Goal: Find contact information: Find contact information

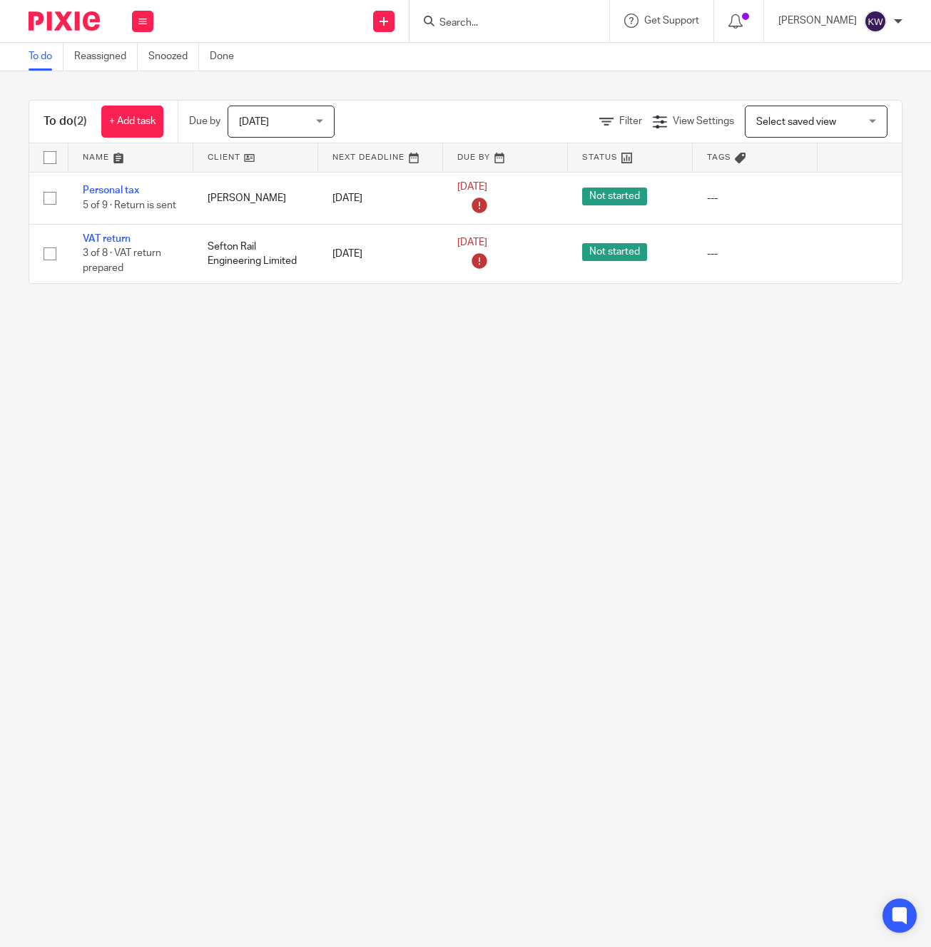
click at [512, 21] on input "Search" at bounding box center [502, 23] width 128 height 13
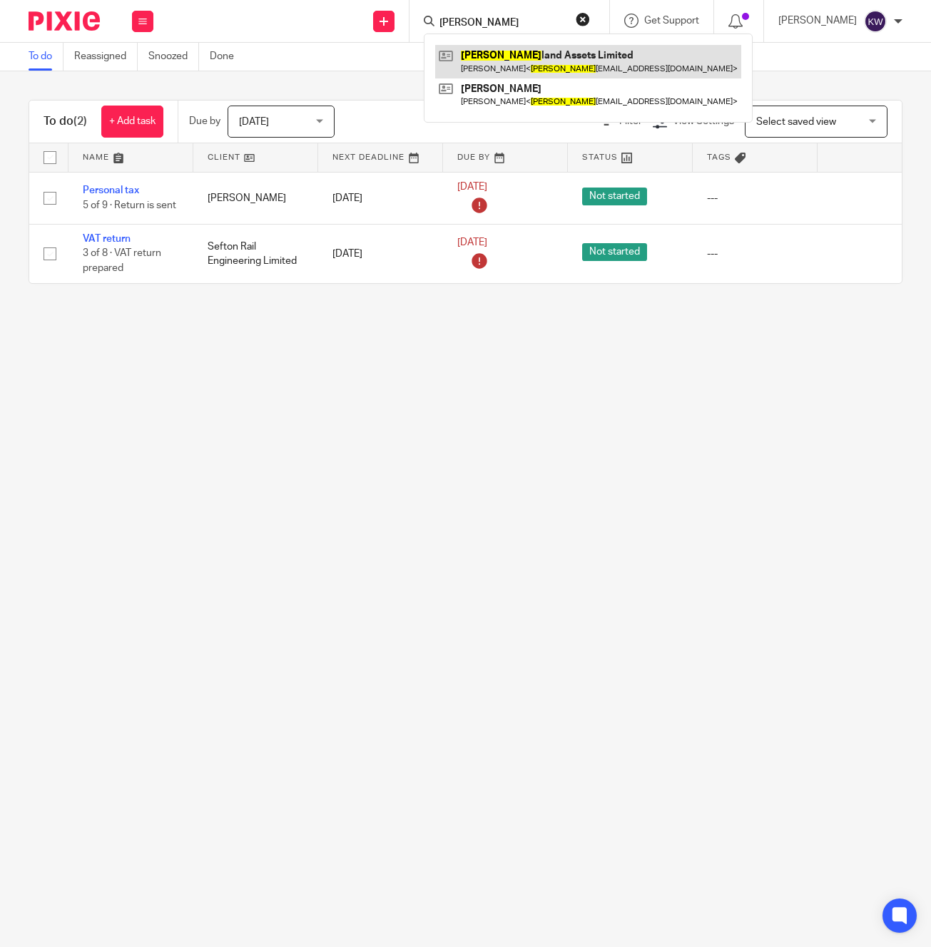
type input "[PERSON_NAME]"
click at [531, 58] on link at bounding box center [588, 61] width 306 height 33
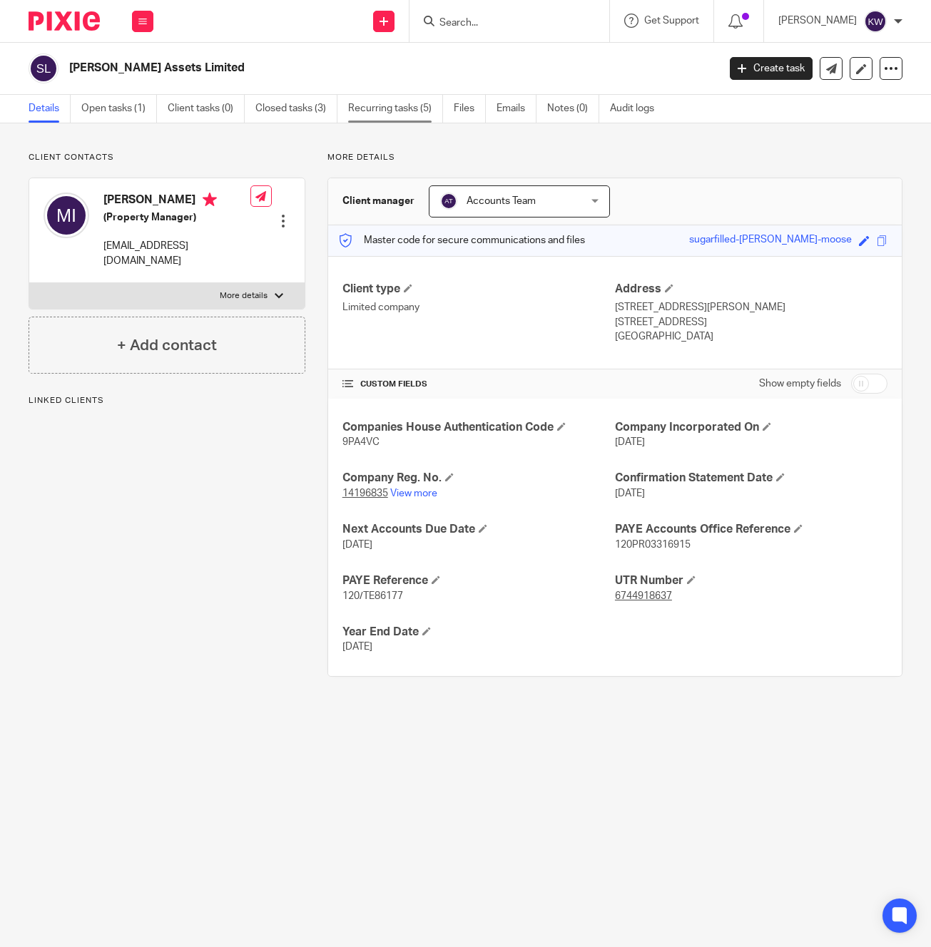
click at [387, 101] on link "Recurring tasks (5)" at bounding box center [395, 109] width 95 height 28
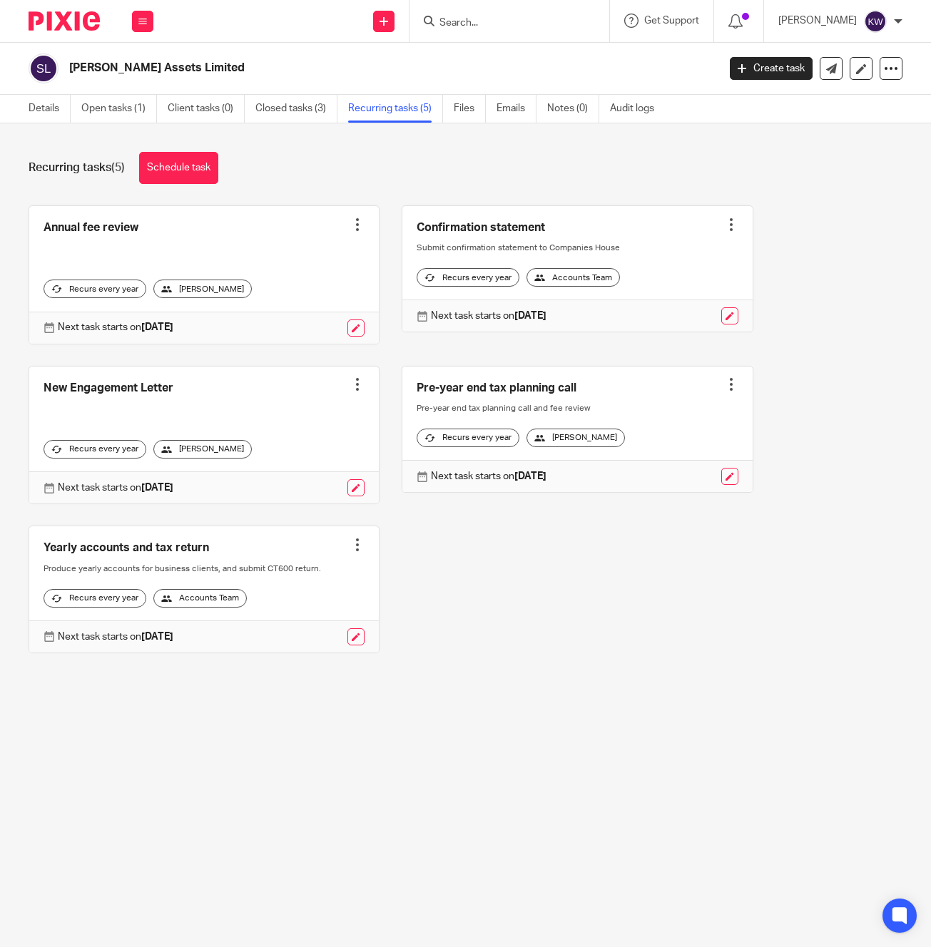
click at [131, 71] on h2 "[PERSON_NAME] Assets Limited" at bounding box center [324, 68] width 511 height 15
click at [519, 21] on input "Search" at bounding box center [502, 23] width 128 height 13
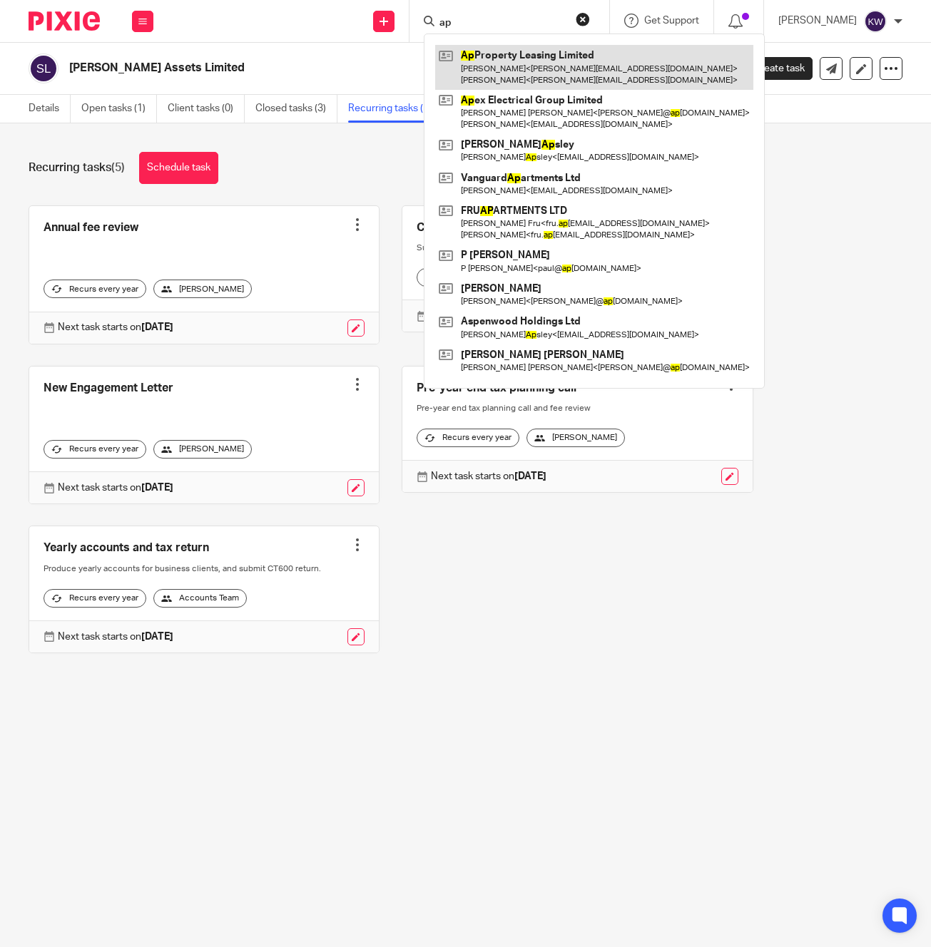
type input "ap"
click at [518, 73] on link at bounding box center [594, 67] width 318 height 44
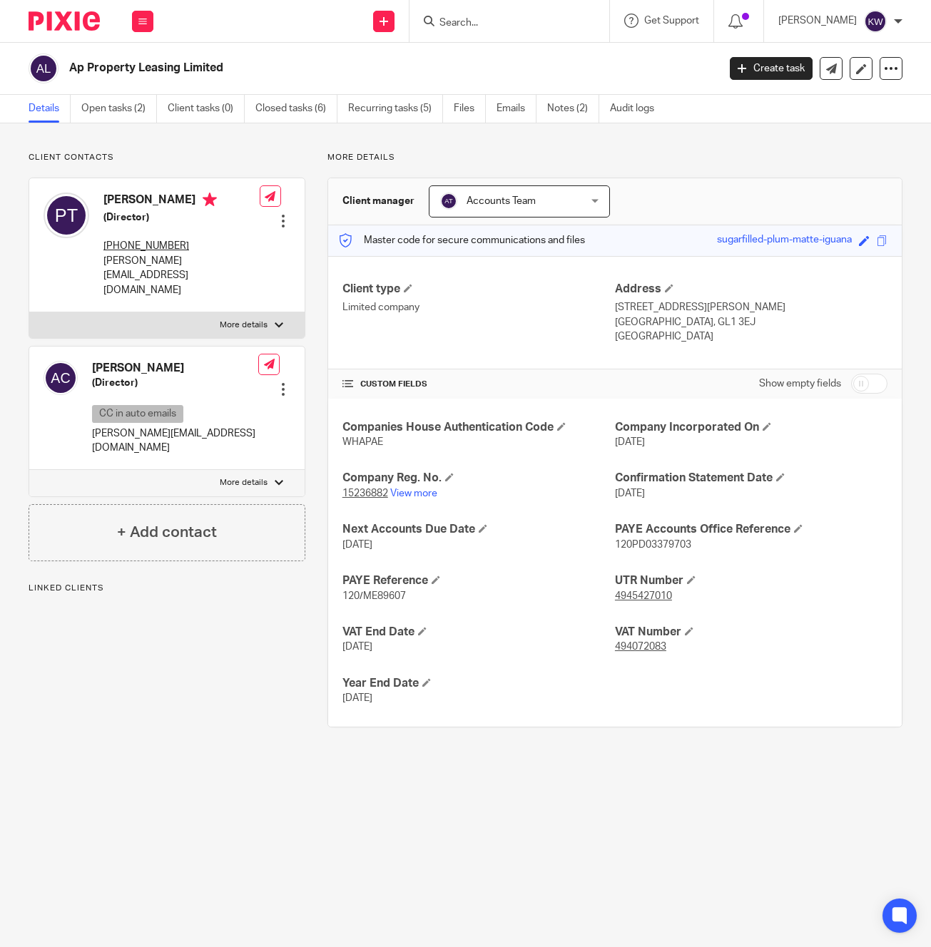
click at [160, 79] on div "Ap Property Leasing Limited" at bounding box center [369, 68] width 680 height 30
click at [160, 72] on h2 "Ap Property Leasing Limited" at bounding box center [324, 68] width 511 height 15
copy main "Ap Property Leasing Limited Create task Update from Companies House Export data…"
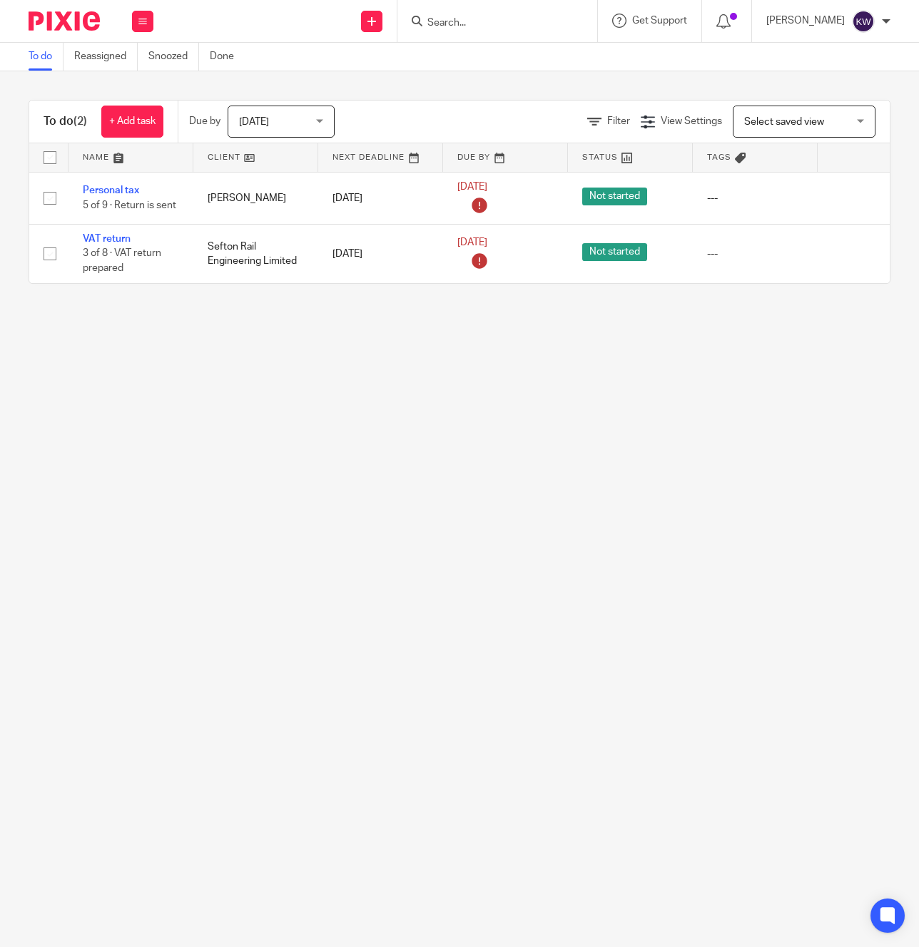
click at [523, 23] on input "Search" at bounding box center [490, 23] width 128 height 13
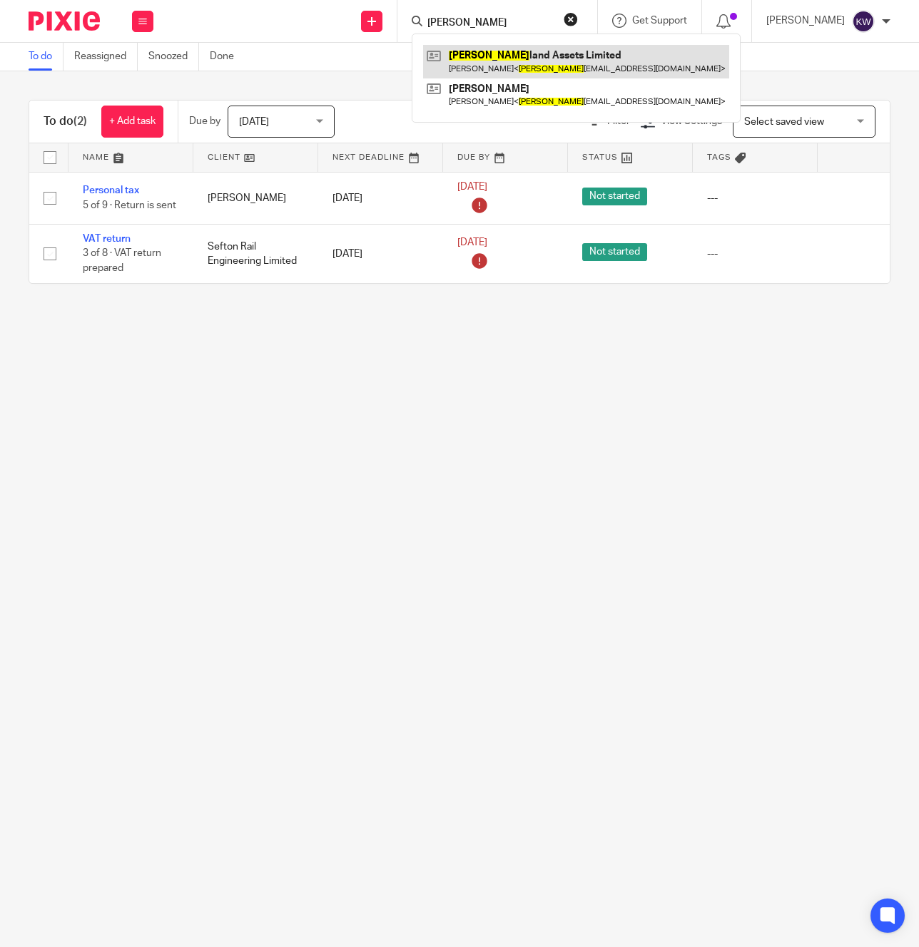
type input "suther"
click at [521, 58] on link at bounding box center [576, 61] width 306 height 33
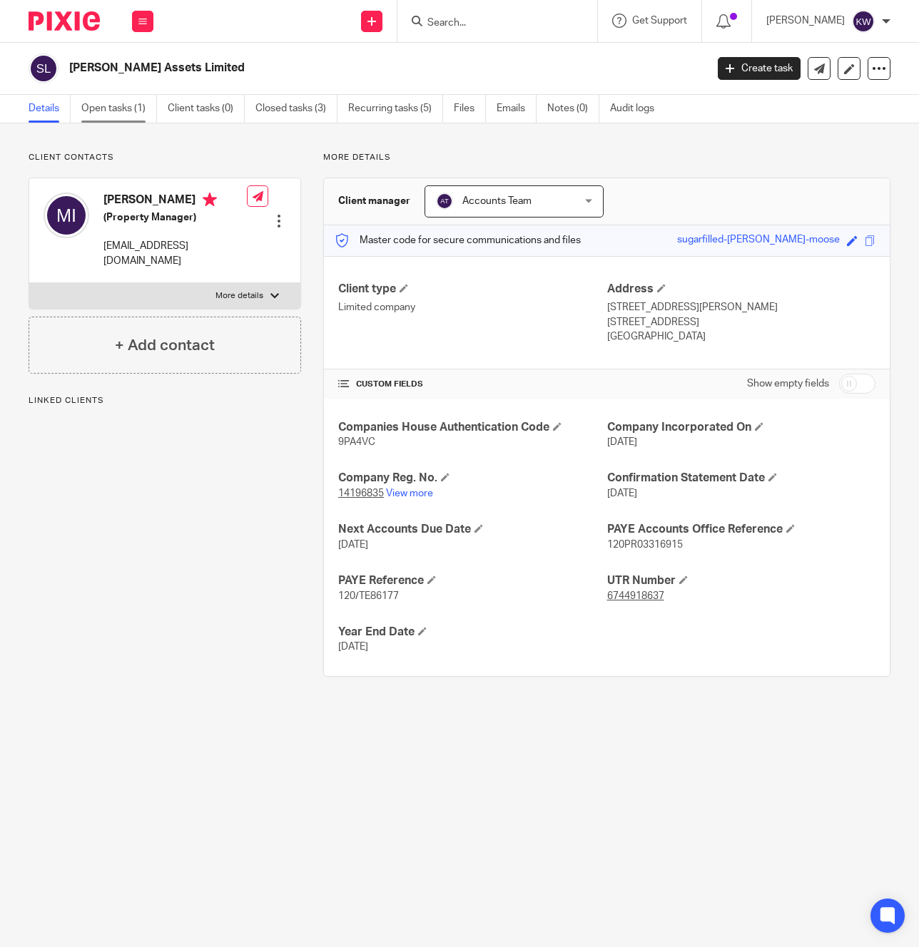
click at [145, 109] on link "Open tasks (1)" at bounding box center [119, 109] width 76 height 28
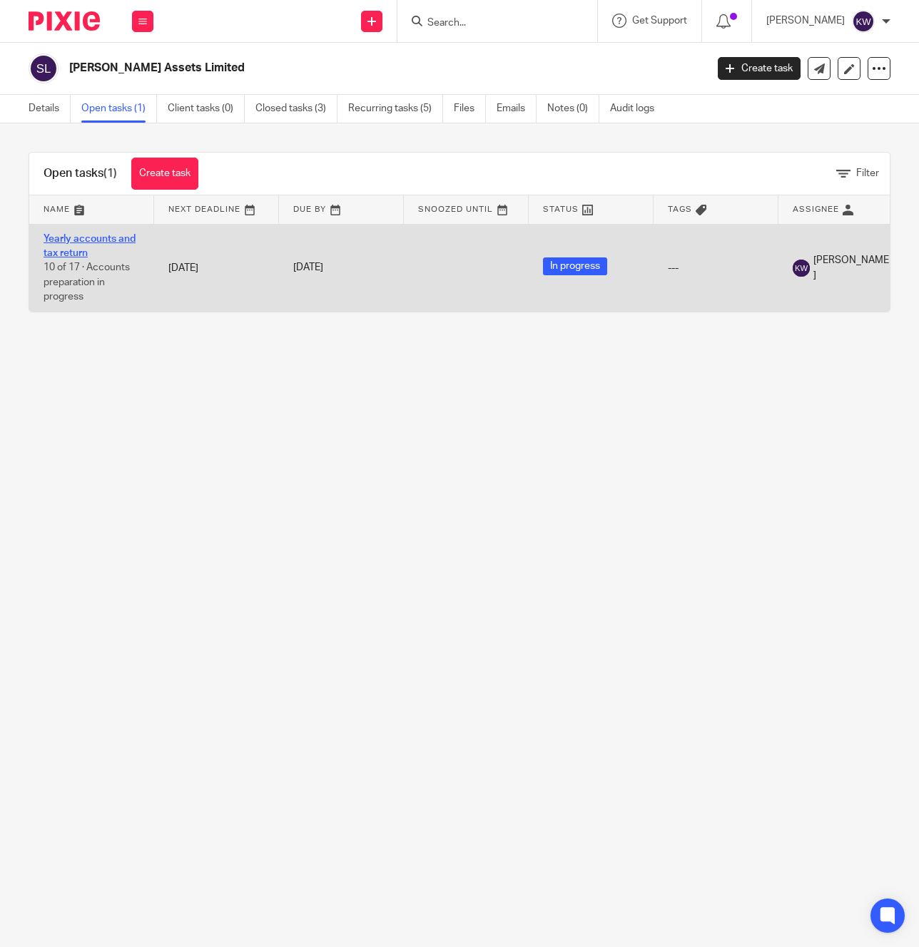
click at [112, 242] on link "Yearly accounts and tax return" at bounding box center [90, 246] width 92 height 24
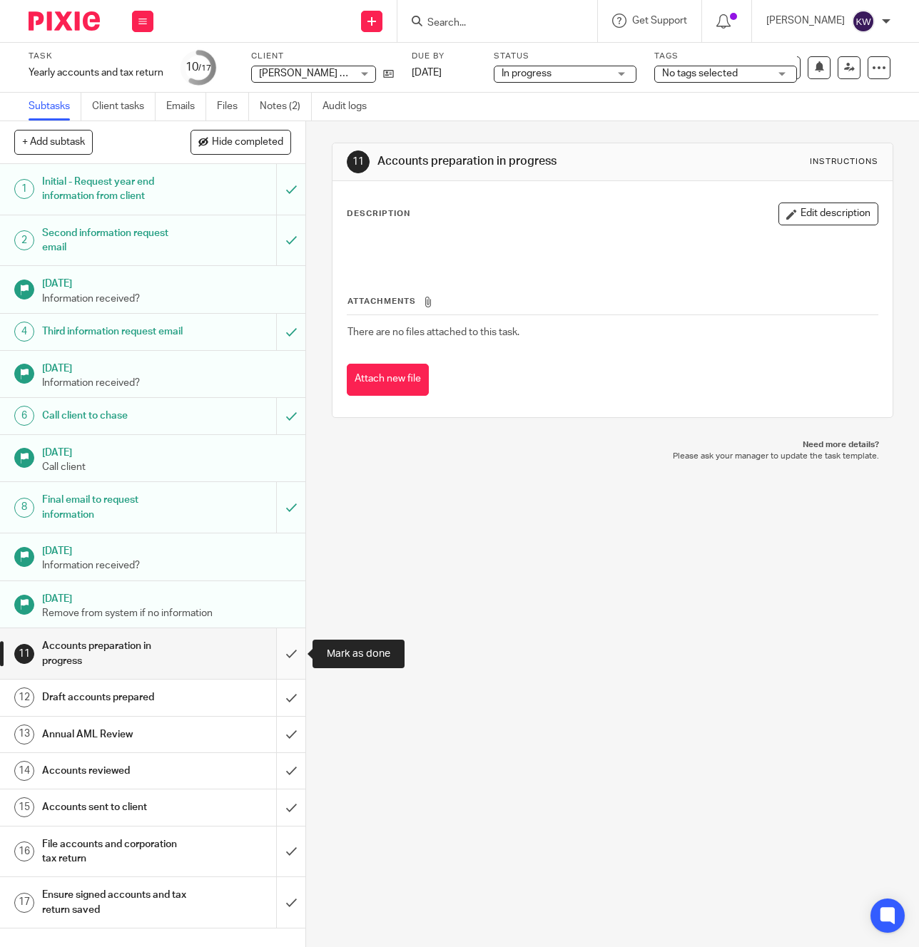
click at [297, 656] on input "submit" at bounding box center [152, 653] width 305 height 51
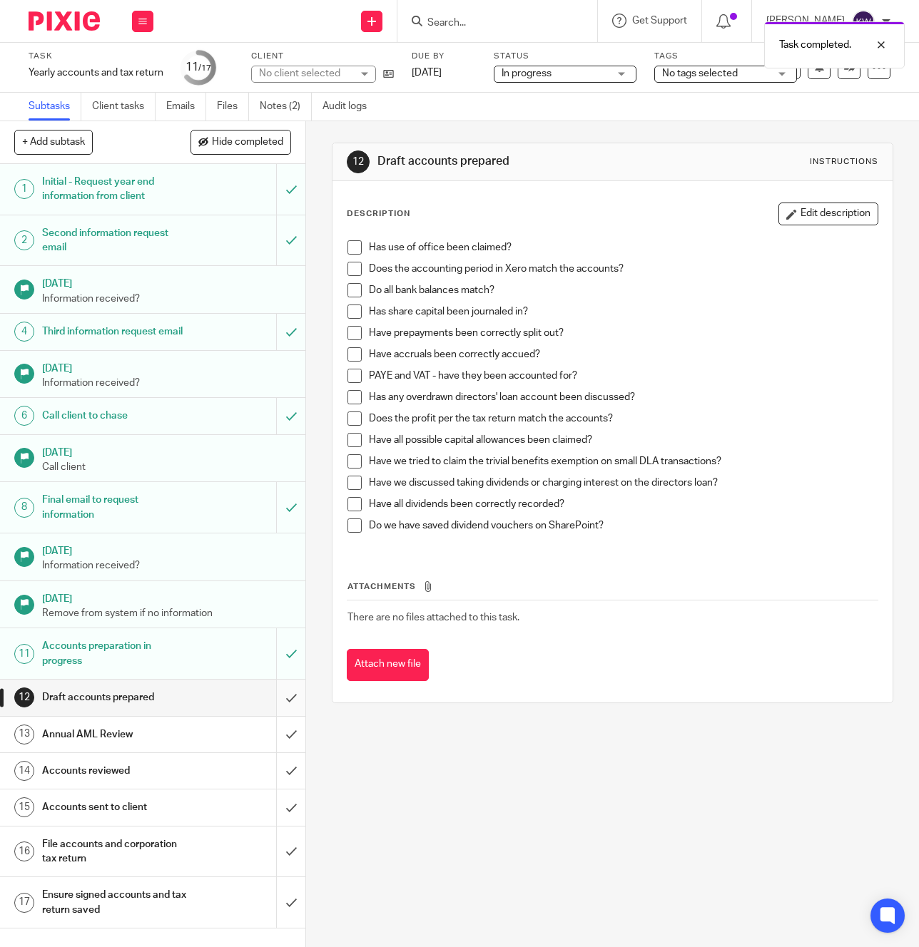
click at [288, 689] on input "submit" at bounding box center [152, 698] width 305 height 36
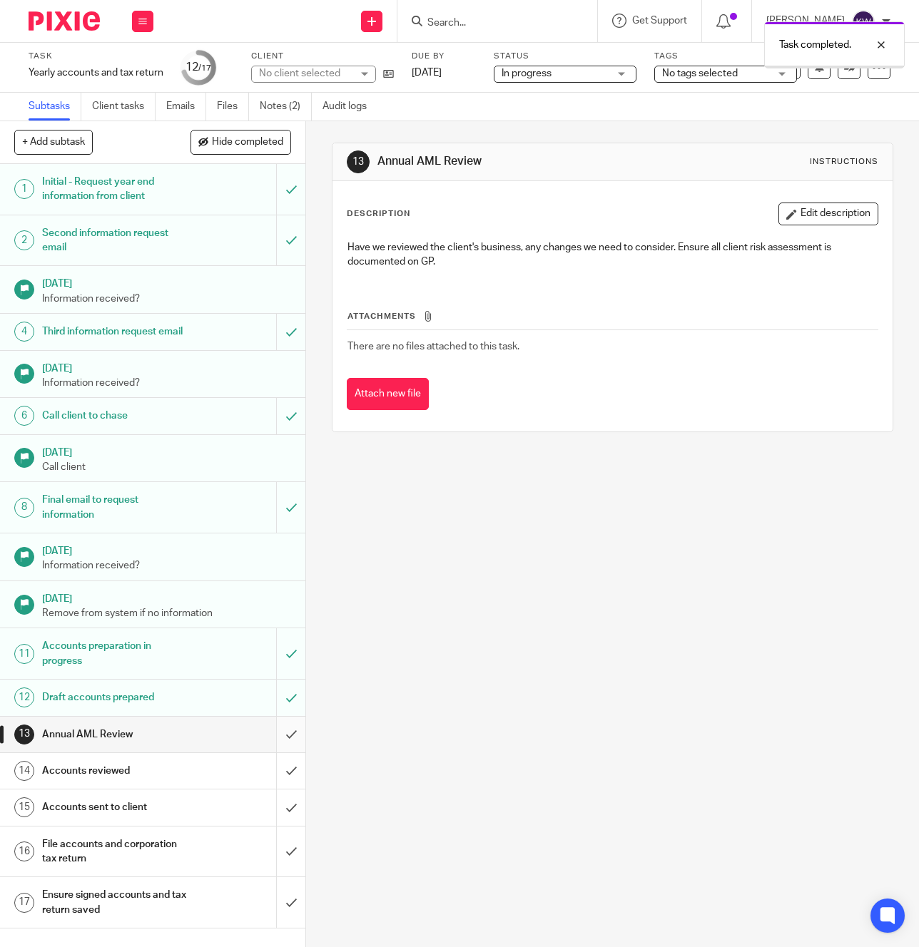
click at [295, 726] on input "submit" at bounding box center [152, 735] width 305 height 36
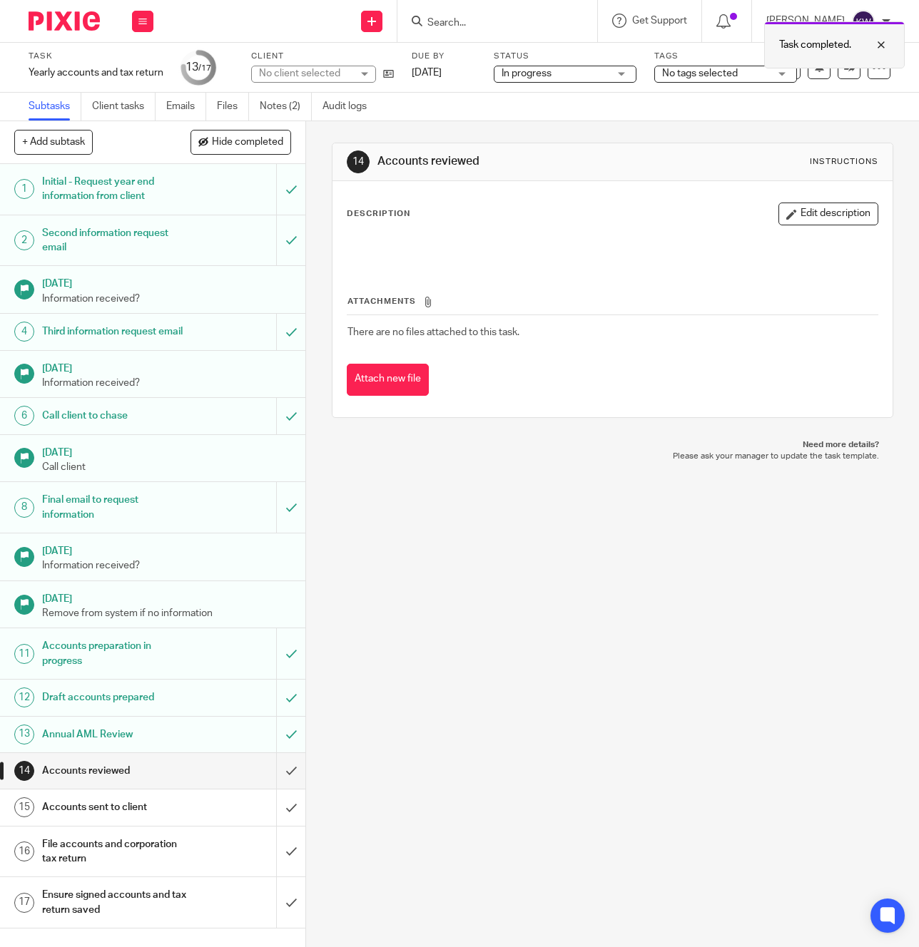
click at [849, 68] on div "Task completed." at bounding box center [834, 44] width 140 height 47
click at [844, 71] on icon at bounding box center [849, 67] width 11 height 11
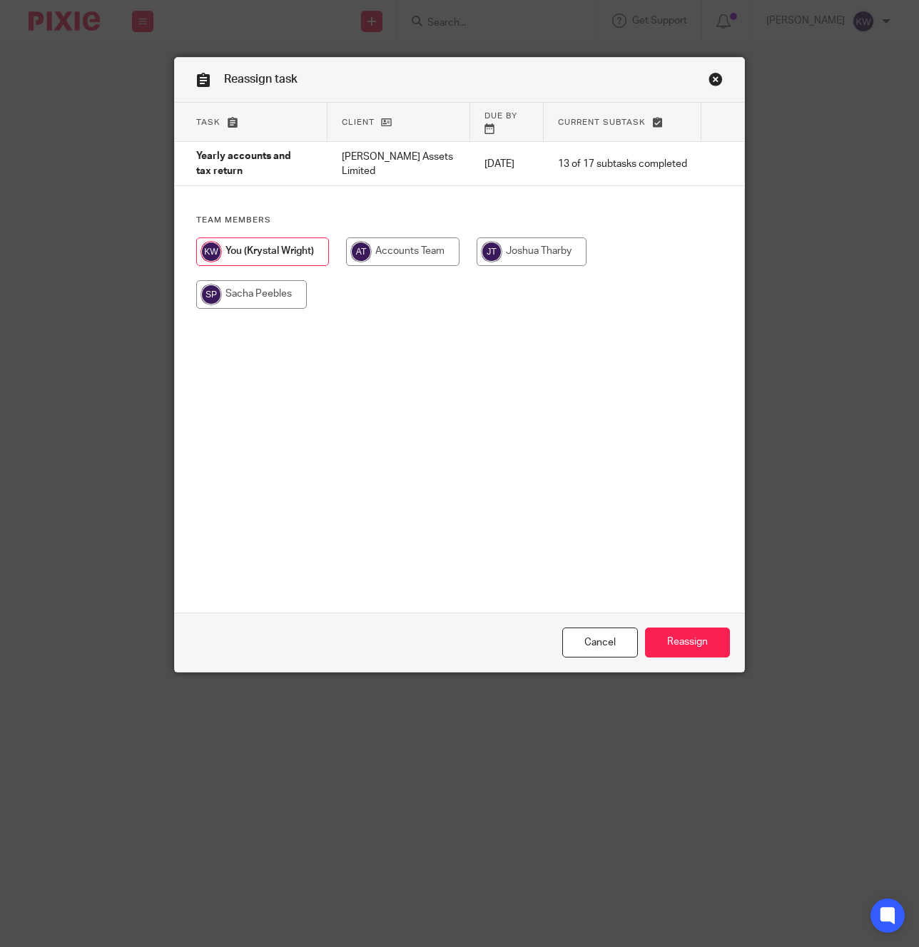
click at [539, 239] on input "radio" at bounding box center [531, 251] width 110 height 29
radio input "true"
click at [686, 628] on input "Reassign" at bounding box center [687, 643] width 85 height 31
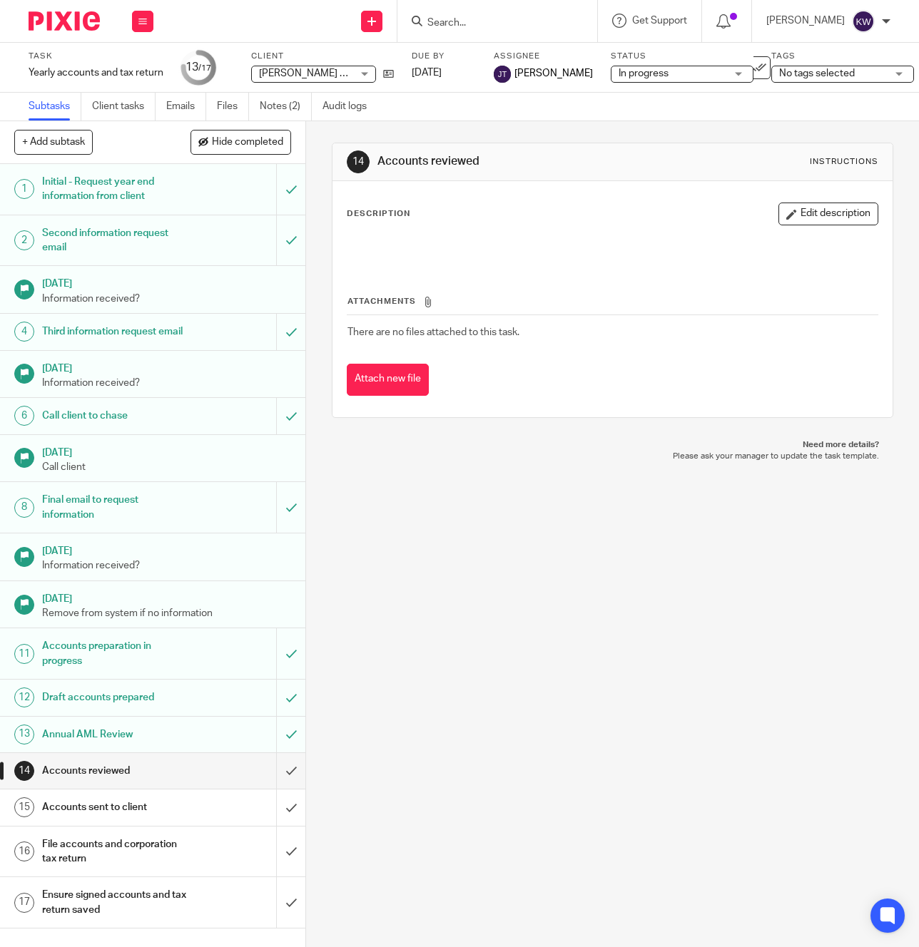
click at [496, 11] on div at bounding box center [497, 21] width 200 height 42
click at [493, 17] on input "Search" at bounding box center [490, 23] width 128 height 13
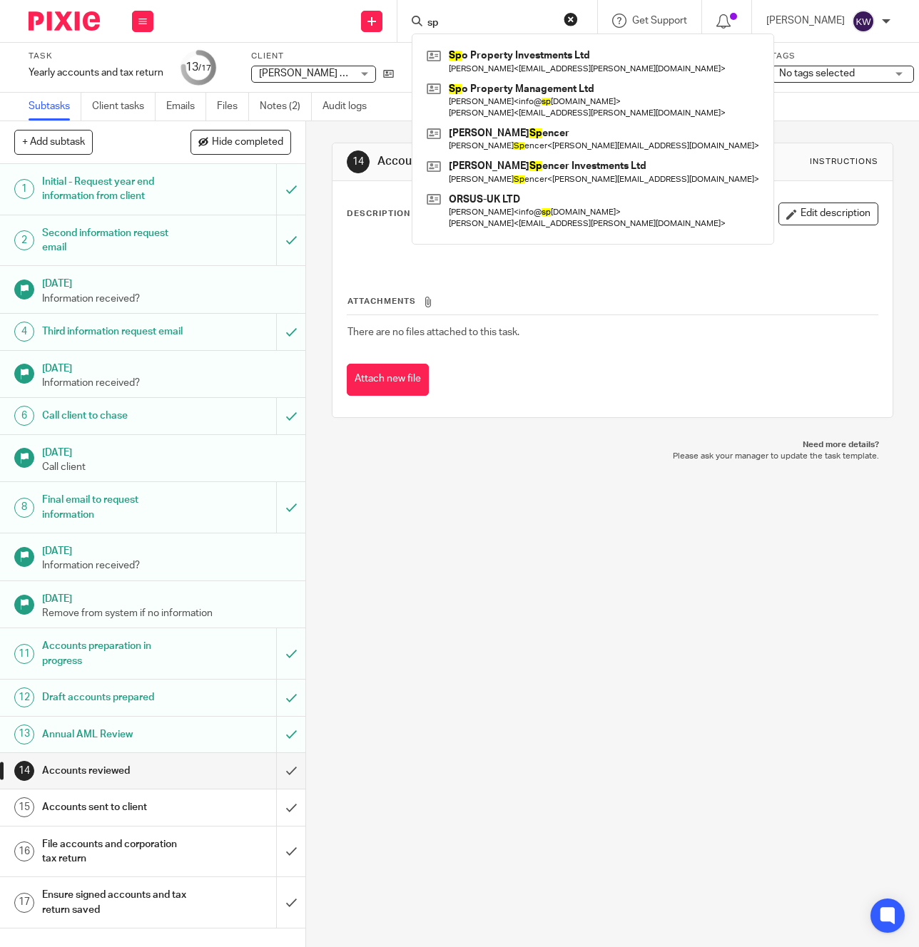
type input "s"
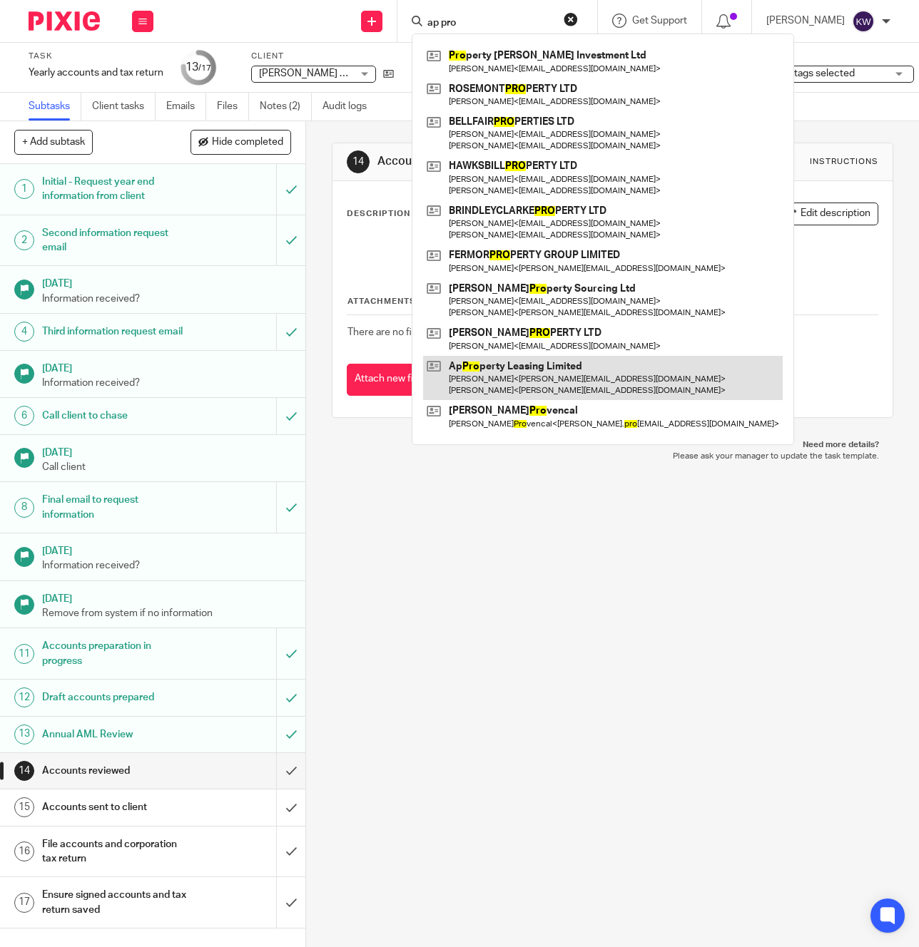
type input "ap pro"
click at [533, 372] on link at bounding box center [602, 378] width 359 height 44
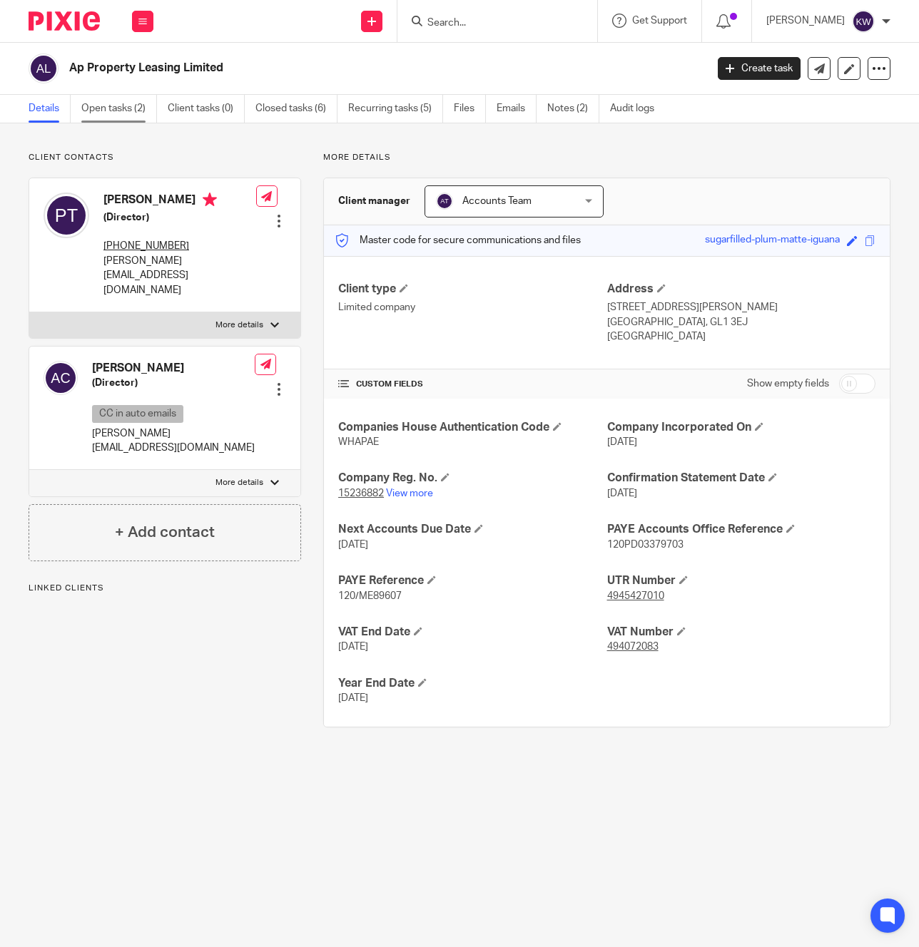
click at [126, 116] on link "Open tasks (2)" at bounding box center [119, 109] width 76 height 28
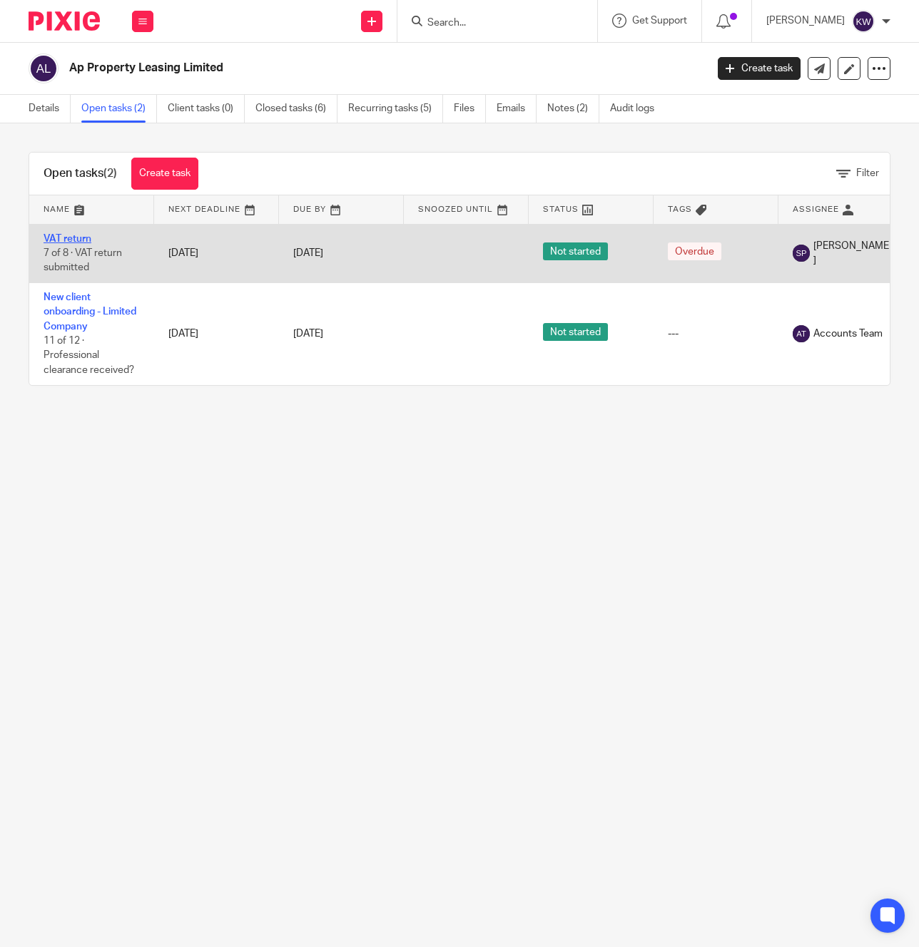
click at [81, 237] on link "VAT return" at bounding box center [68, 239] width 48 height 10
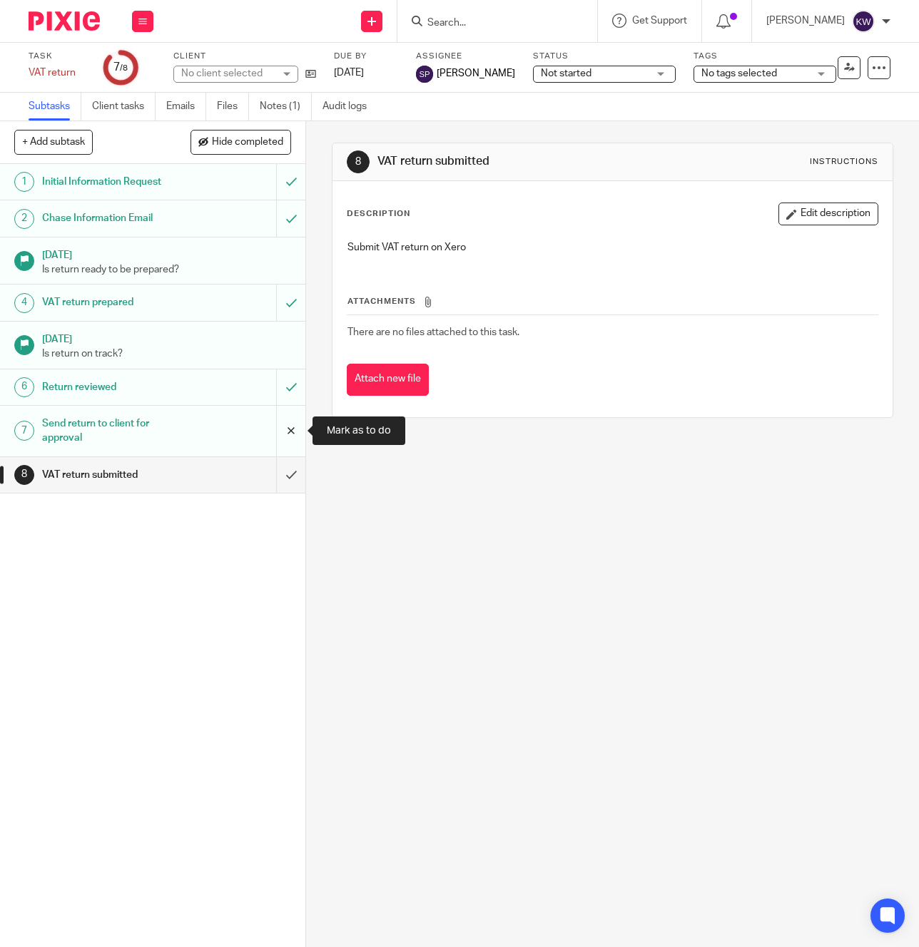
click at [289, 429] on input "submit" at bounding box center [152, 431] width 305 height 51
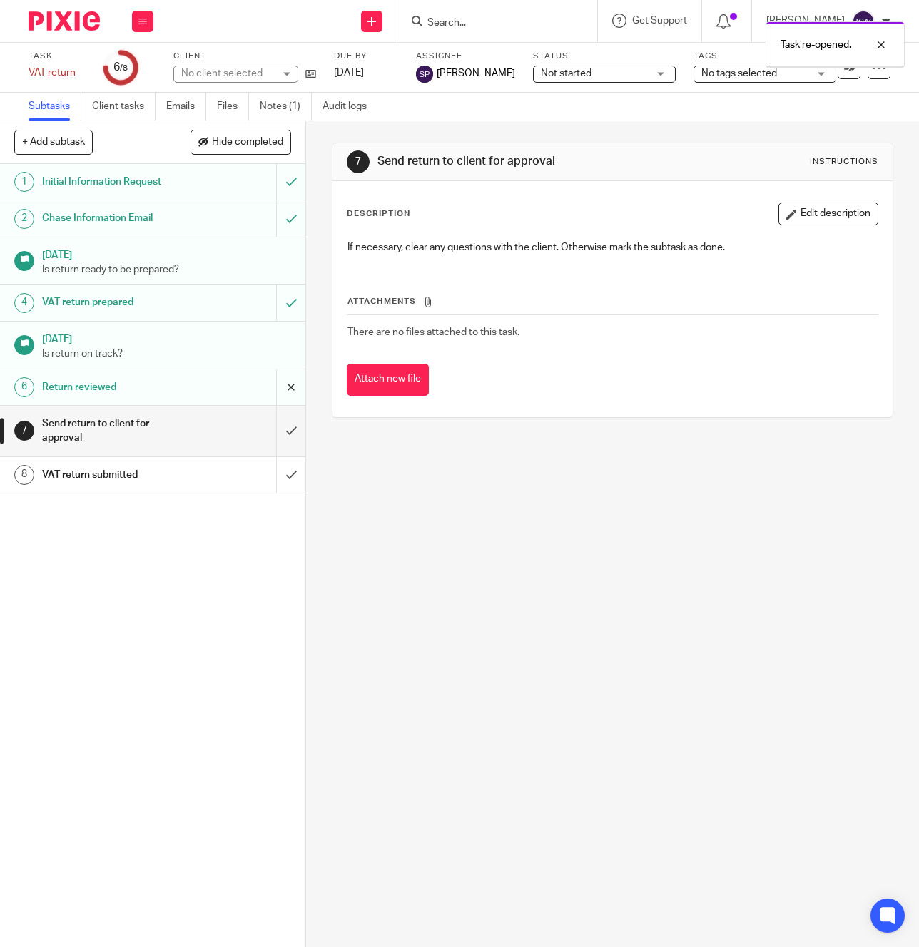
click at [291, 385] on input "submit" at bounding box center [152, 387] width 305 height 36
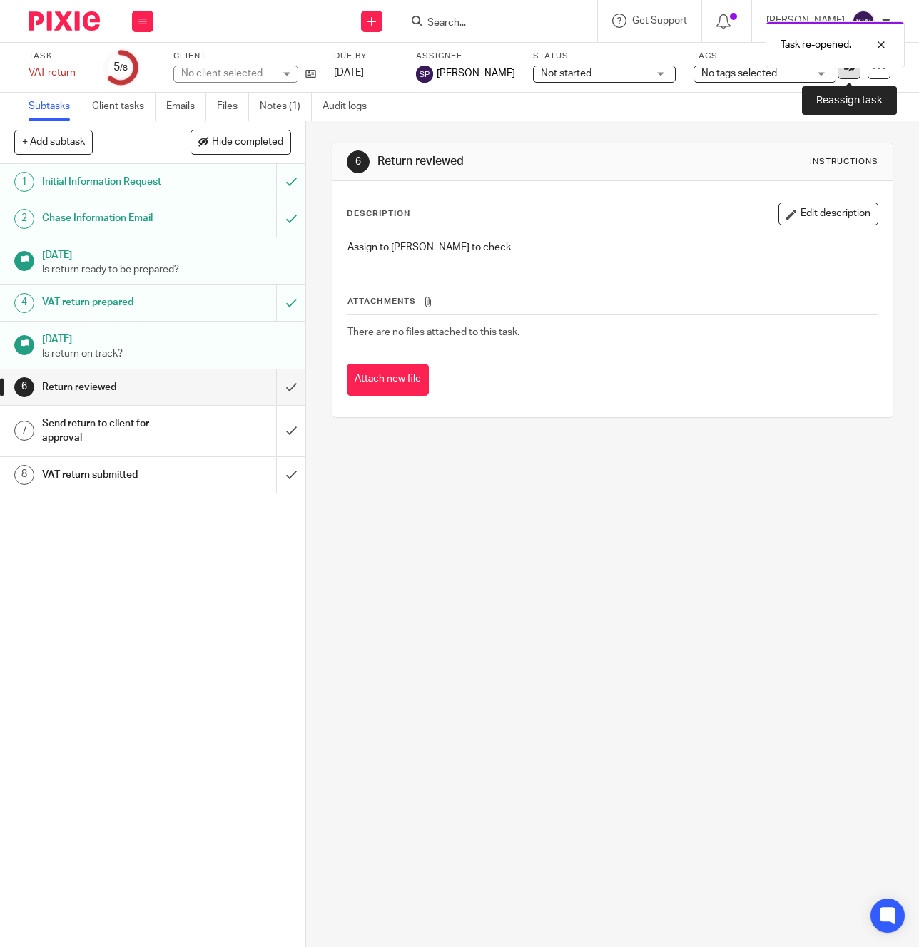
click at [852, 73] on link at bounding box center [848, 67] width 23 height 23
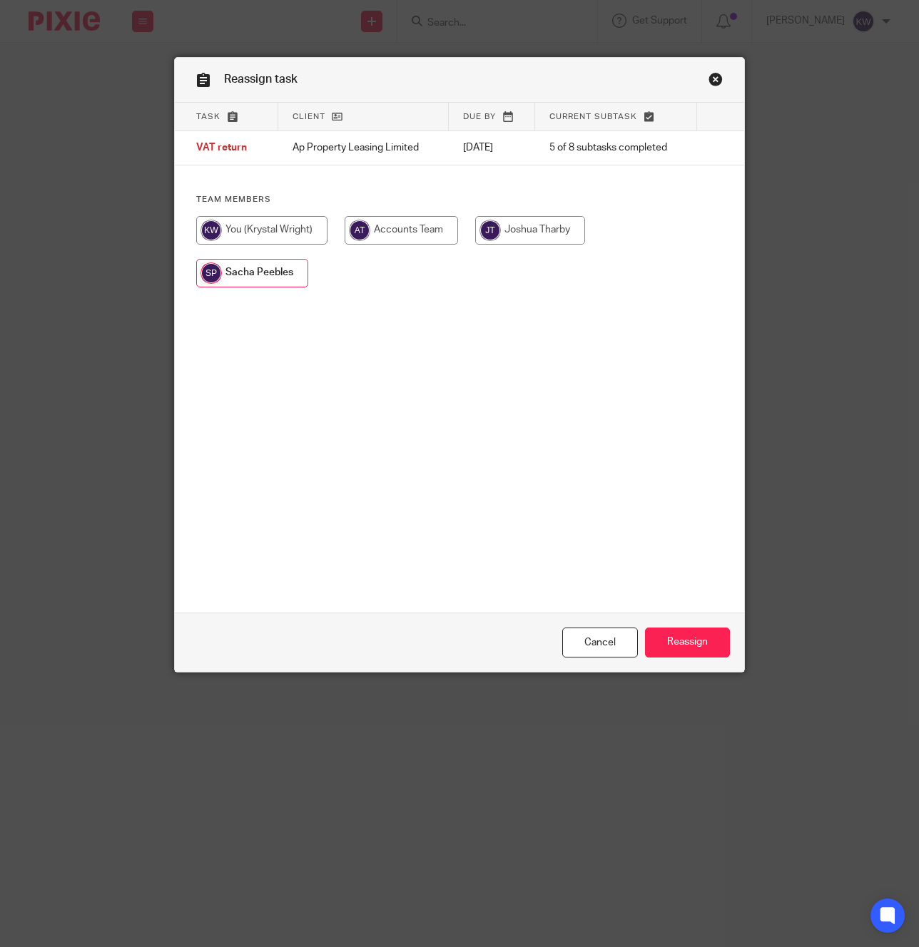
click at [505, 232] on input "radio" at bounding box center [530, 230] width 110 height 29
radio input "true"
click at [675, 633] on input "Reassign" at bounding box center [687, 643] width 85 height 31
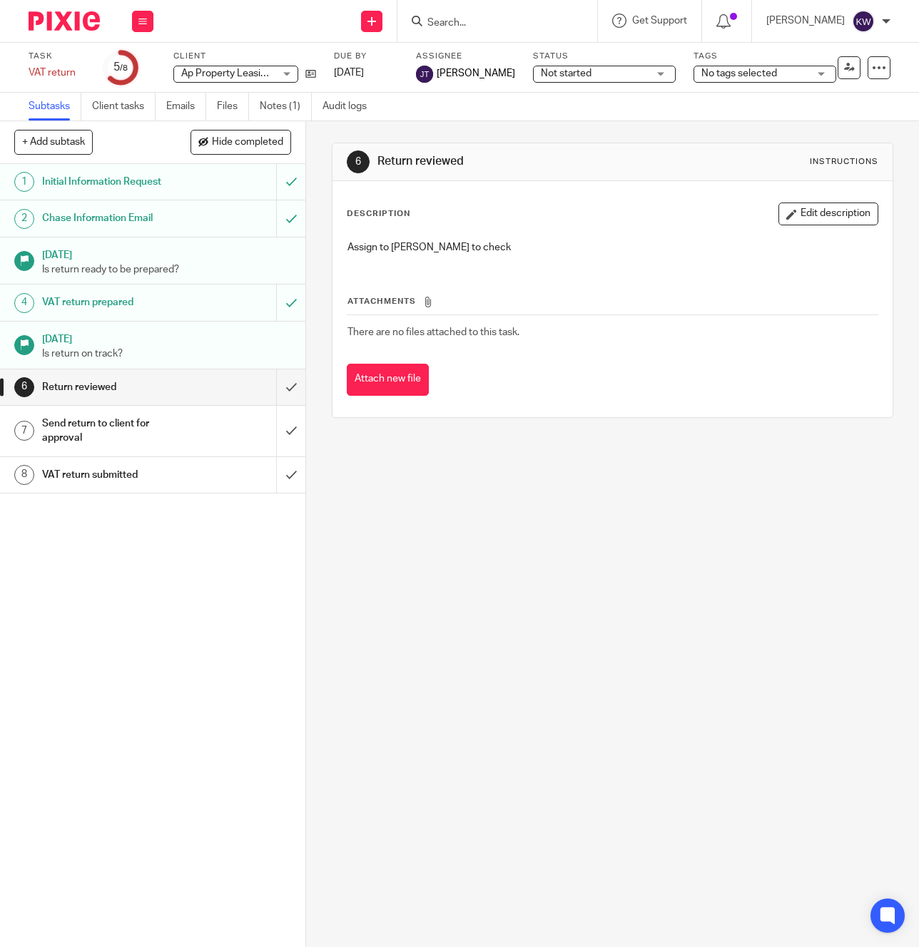
click at [535, 20] on input "Search" at bounding box center [490, 23] width 128 height 13
click at [515, 22] on input "Search" at bounding box center [490, 23] width 128 height 13
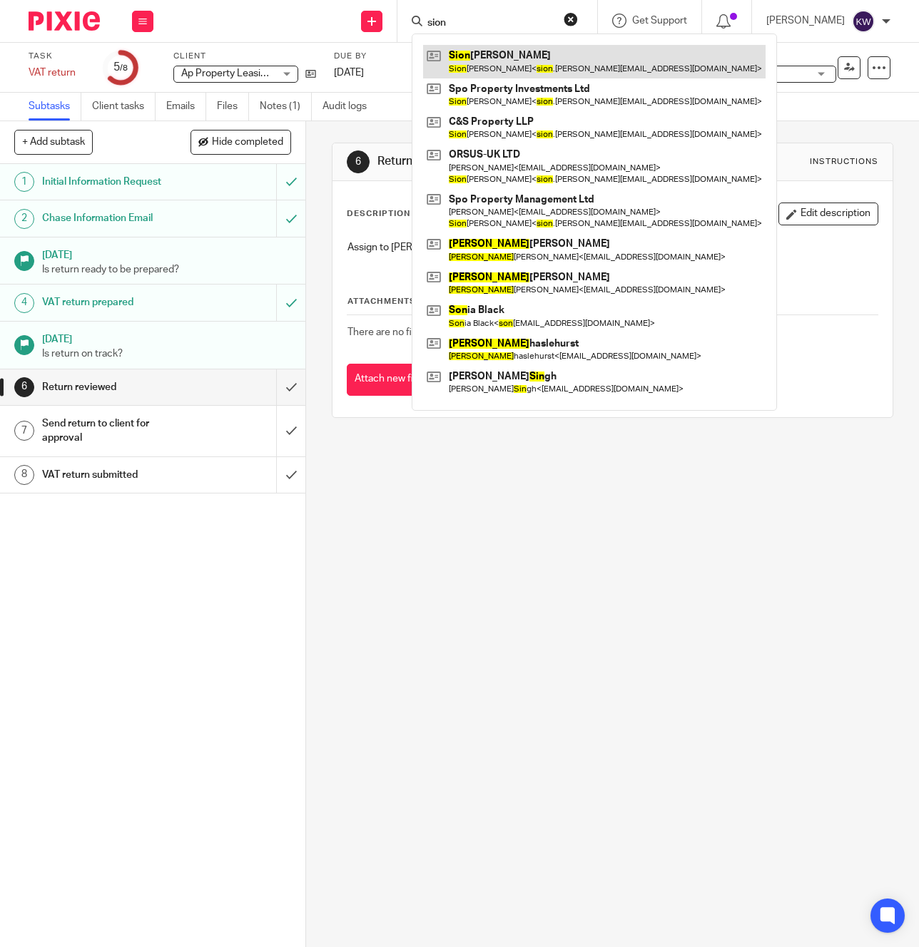
type input "sion"
click at [487, 65] on link at bounding box center [594, 61] width 342 height 33
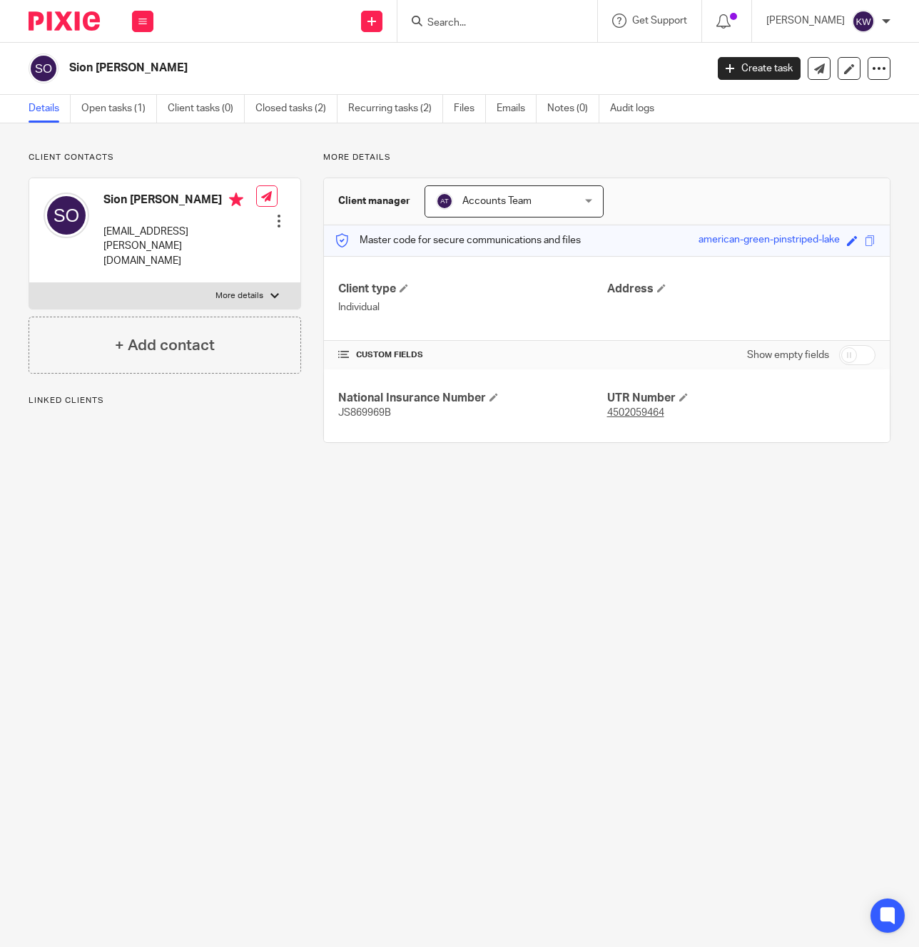
click at [522, 9] on div at bounding box center [497, 21] width 200 height 42
click at [519, 14] on form at bounding box center [502, 21] width 152 height 18
click at [501, 29] on form at bounding box center [502, 21] width 152 height 18
click at [494, 21] on input "Search" at bounding box center [490, 23] width 128 height 13
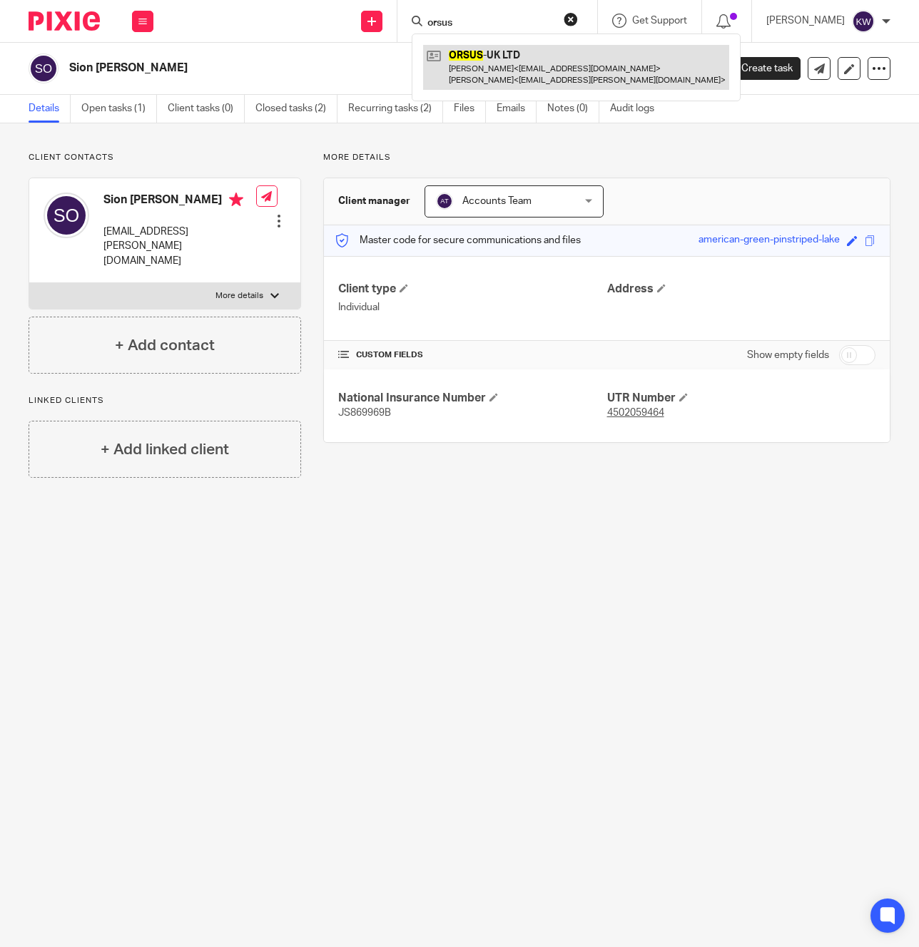
type input "orsus"
click at [544, 57] on link at bounding box center [576, 67] width 306 height 44
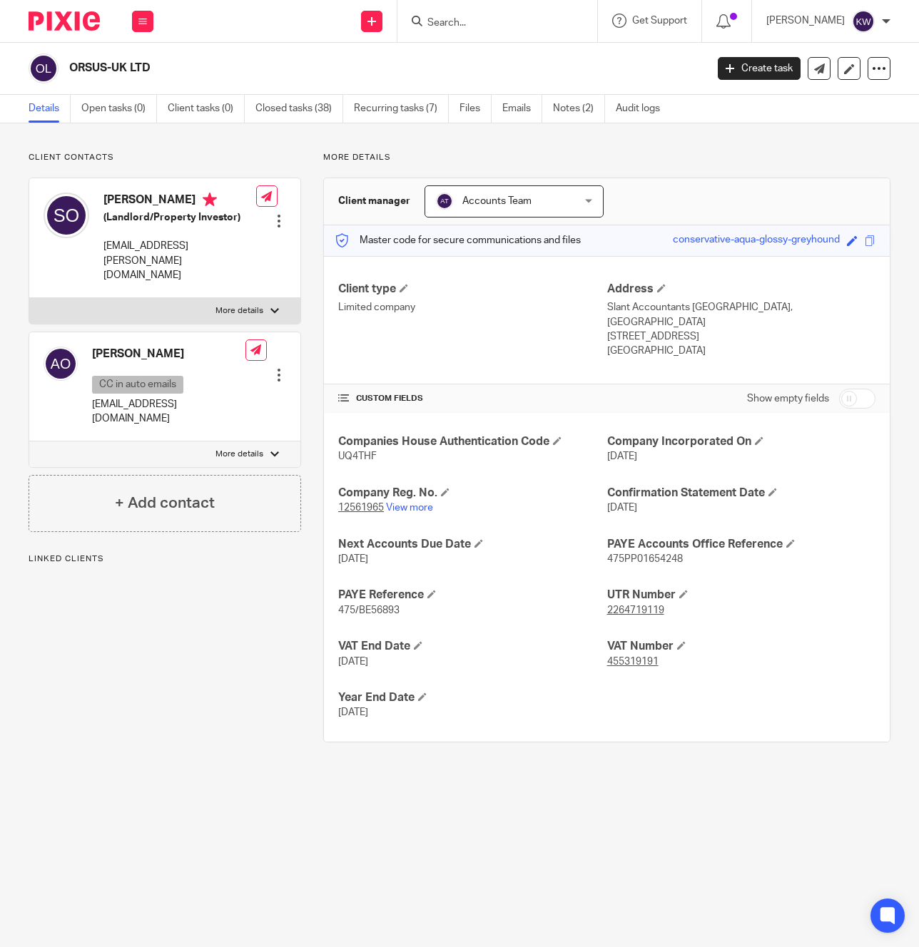
click at [493, 20] on input "Search" at bounding box center [490, 23] width 128 height 13
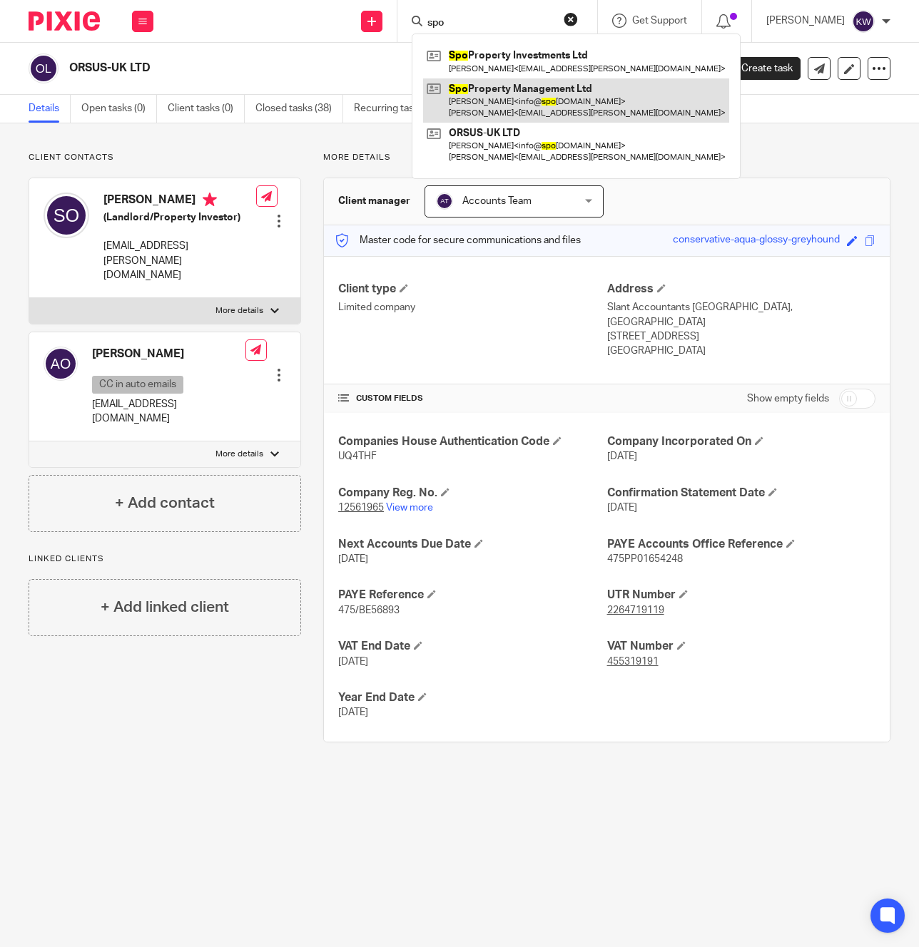
type input "spo"
click at [513, 88] on link at bounding box center [576, 100] width 306 height 44
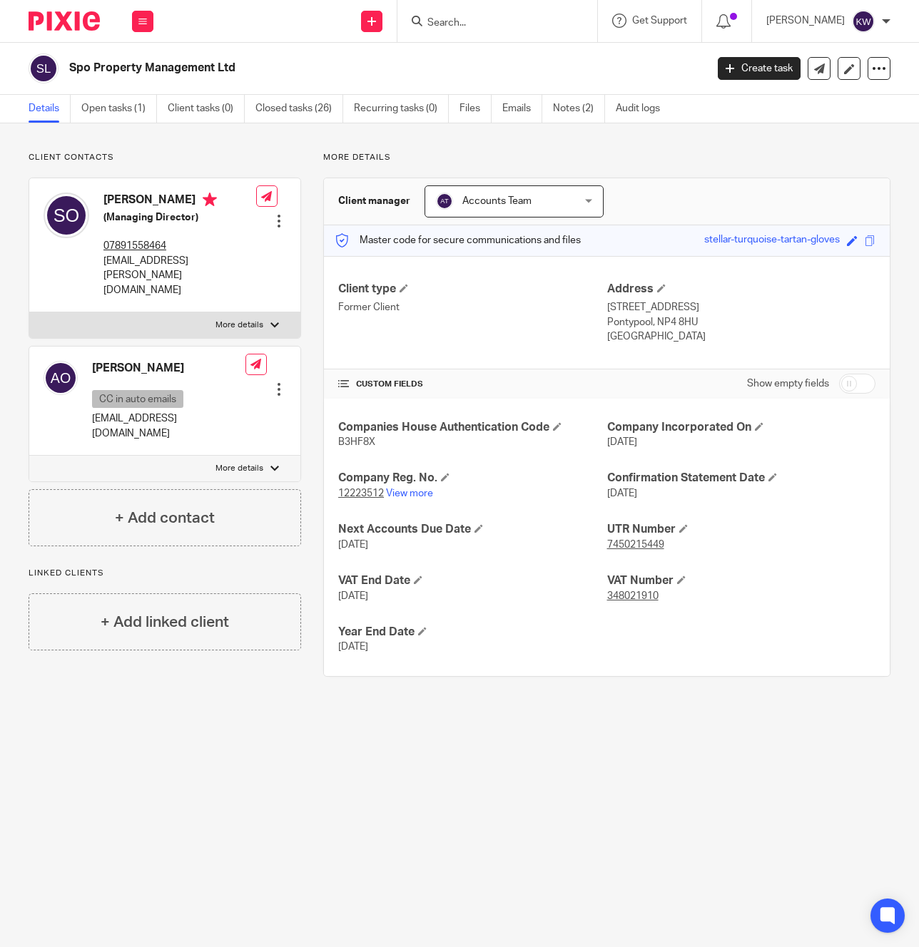
click at [511, 18] on input "Search" at bounding box center [490, 23] width 128 height 13
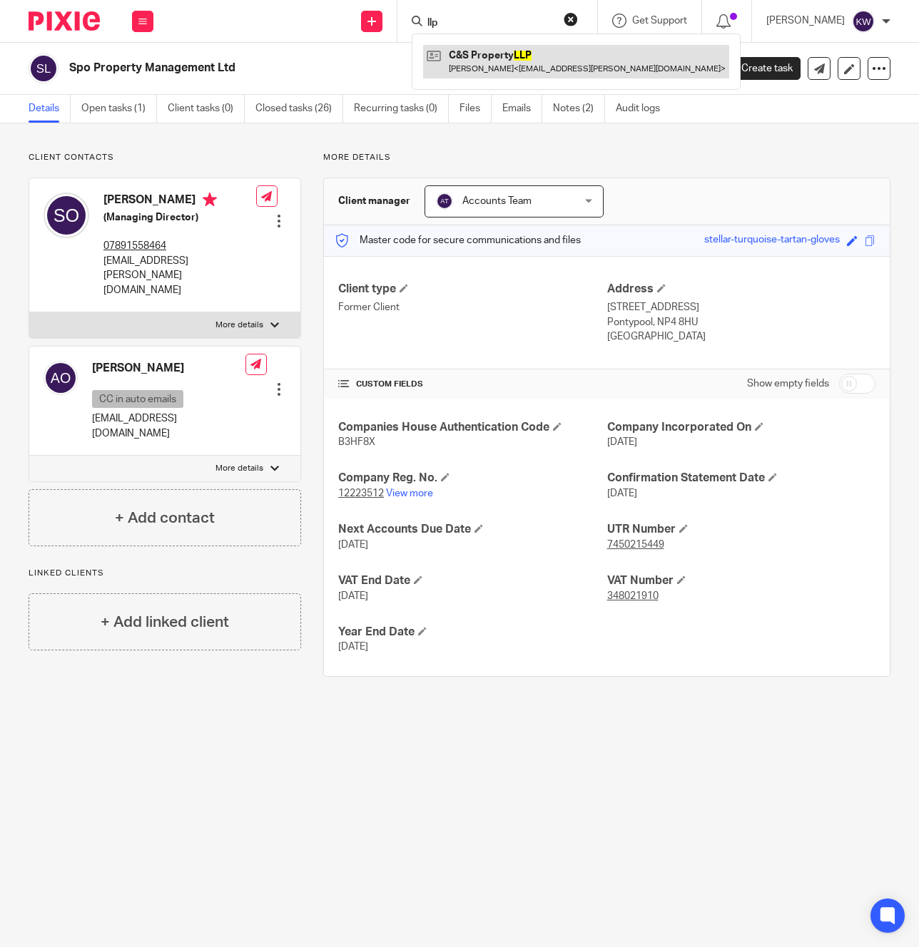
type input "llp"
click at [515, 52] on link at bounding box center [576, 61] width 306 height 33
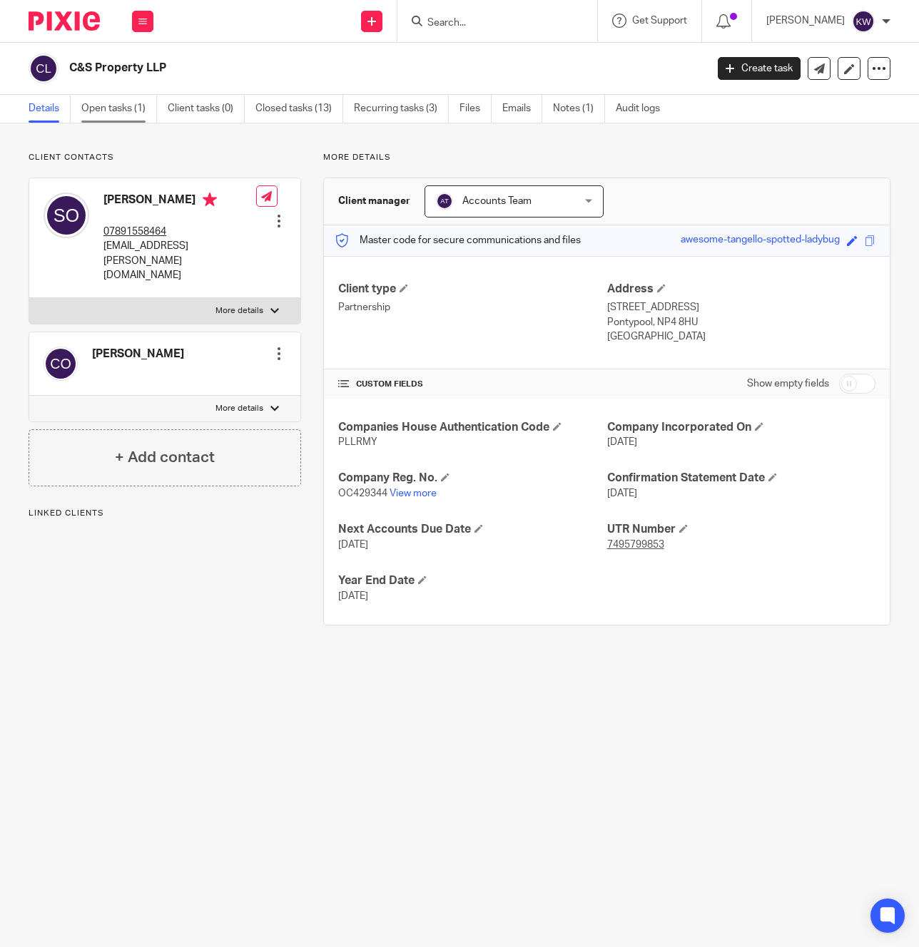
click at [118, 114] on link "Open tasks (1)" at bounding box center [119, 109] width 76 height 28
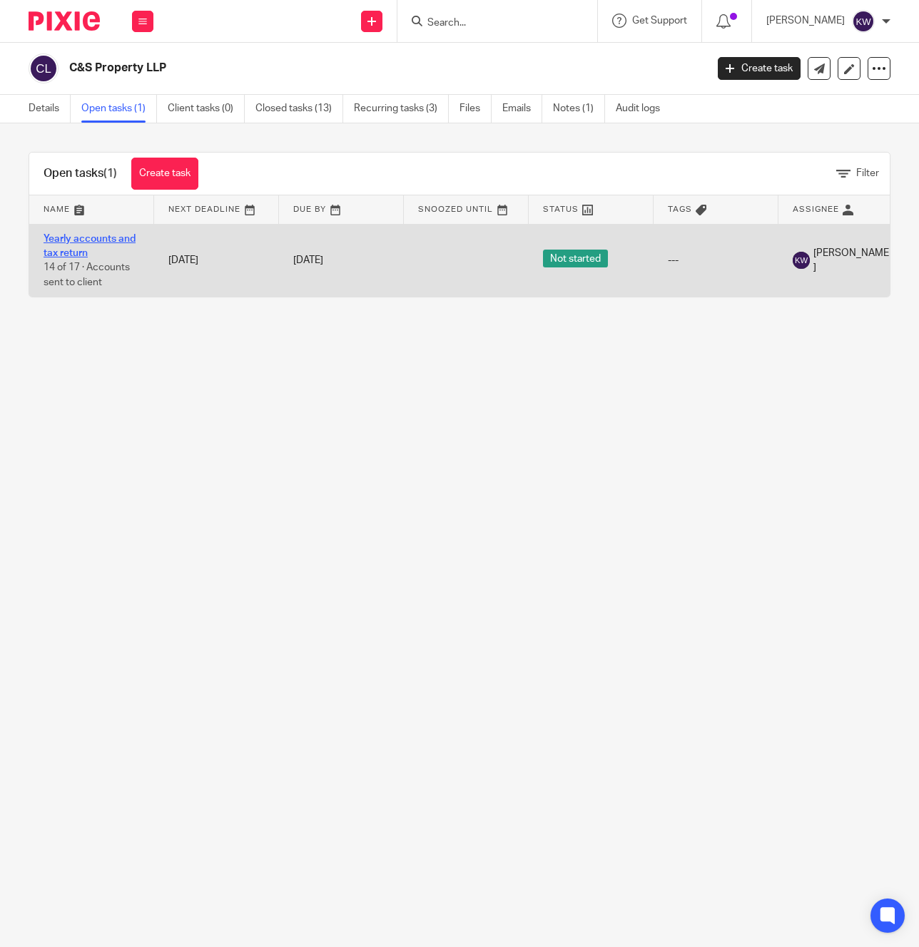
click at [116, 237] on link "Yearly accounts and tax return" at bounding box center [90, 246] width 92 height 24
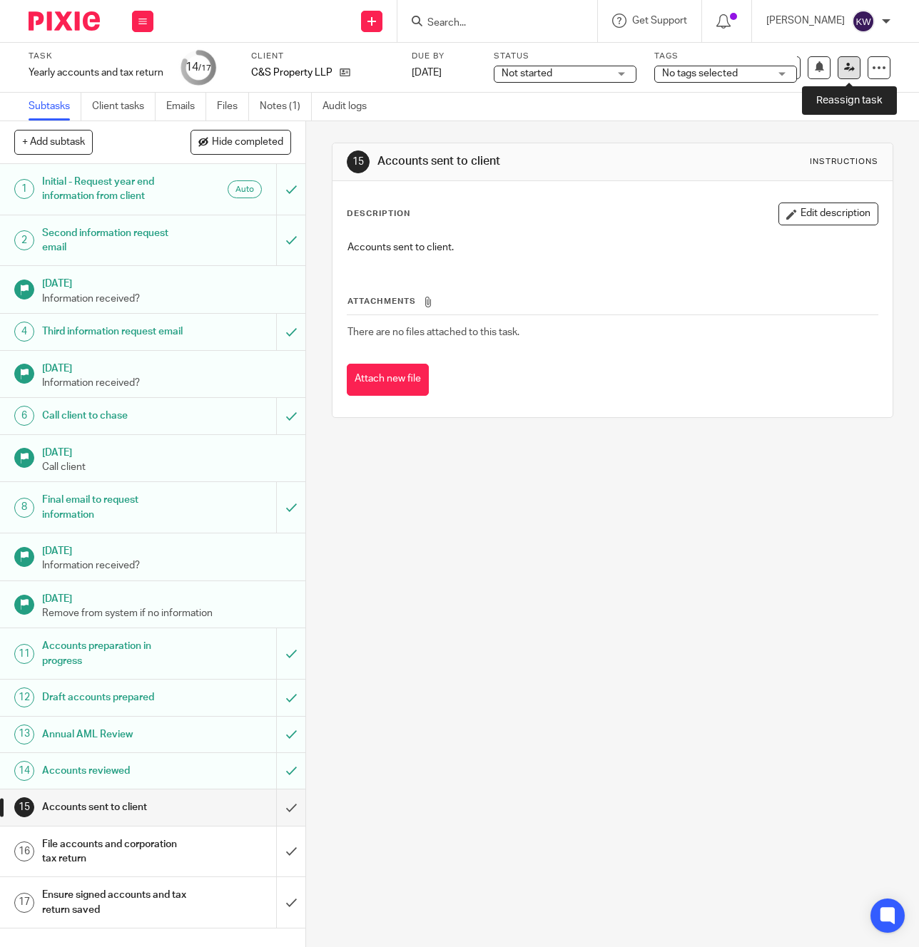
click at [846, 73] on link at bounding box center [848, 67] width 23 height 23
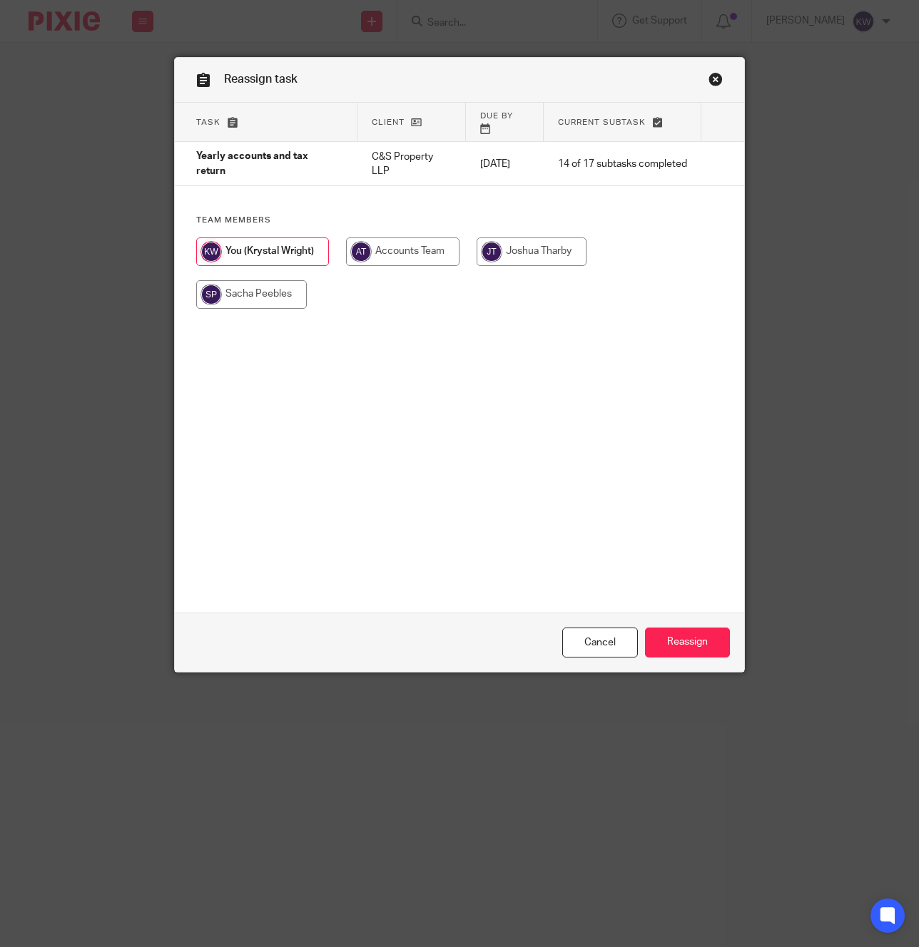
click at [281, 282] on input "radio" at bounding box center [251, 294] width 111 height 29
radio input "true"
click at [714, 641] on input "Reassign" at bounding box center [687, 643] width 85 height 31
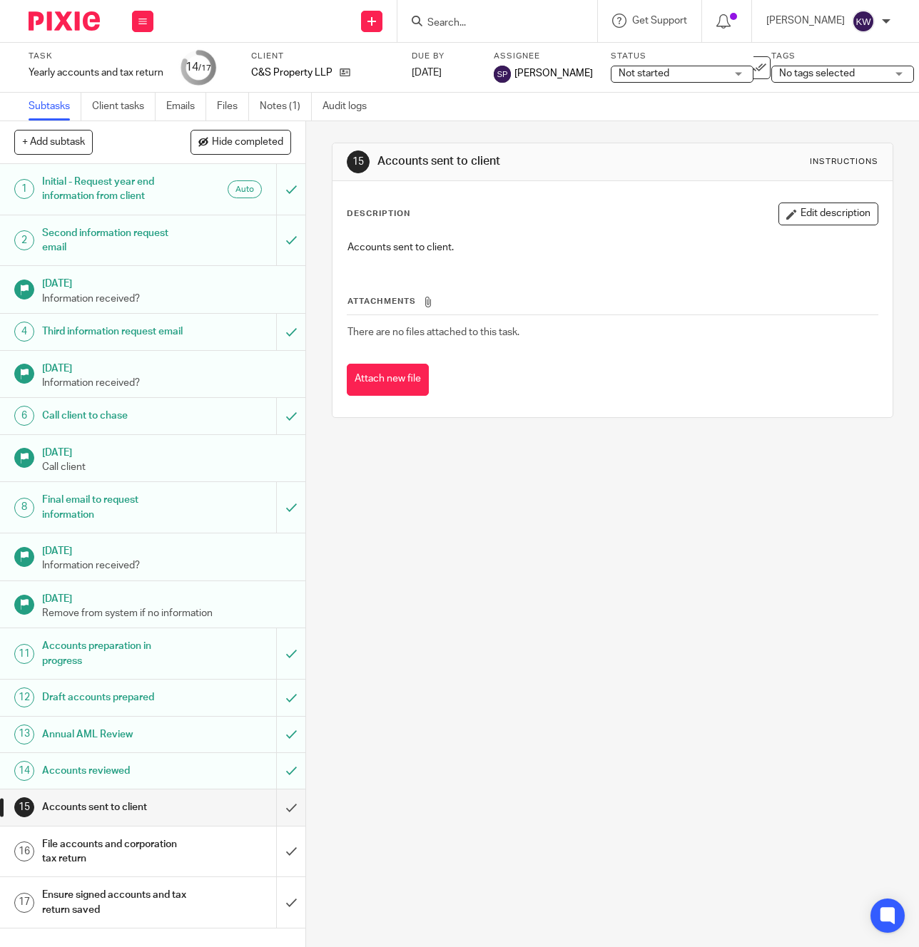
click at [466, 27] on input "Search" at bounding box center [490, 23] width 128 height 13
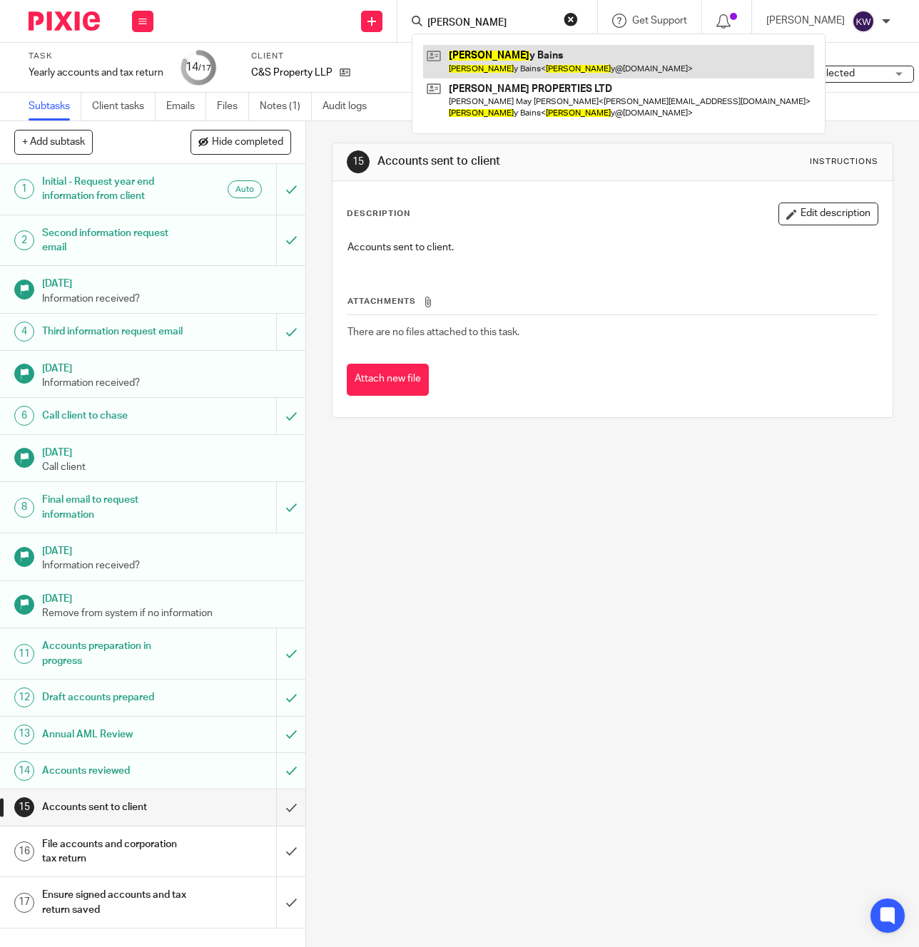
type input "[PERSON_NAME]"
click at [476, 66] on link at bounding box center [618, 61] width 391 height 33
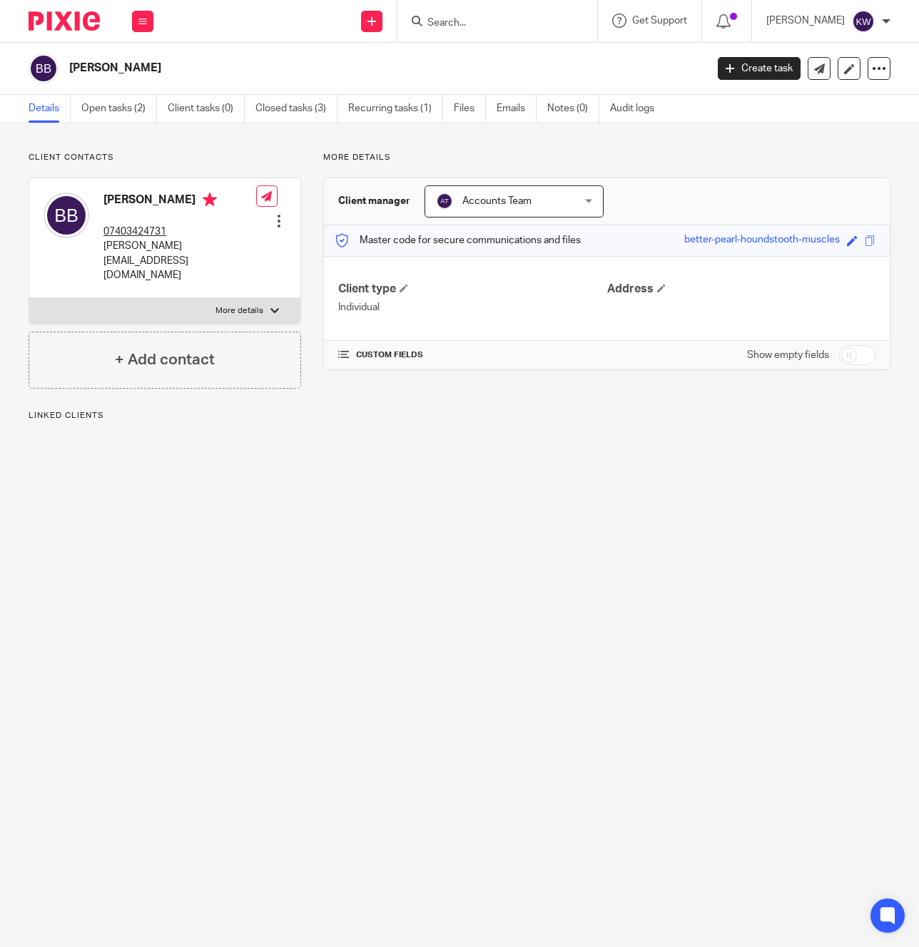
click at [179, 251] on p "[PERSON_NAME][EMAIL_ADDRESS][DOMAIN_NAME]" at bounding box center [179, 261] width 153 height 44
click at [179, 251] on p "bradley@bbproperties.co.uk" at bounding box center [179, 261] width 153 height 44
copy div "bradley@bbproperties.co.uk"
click at [528, 24] on input "Search" at bounding box center [490, 23] width 128 height 13
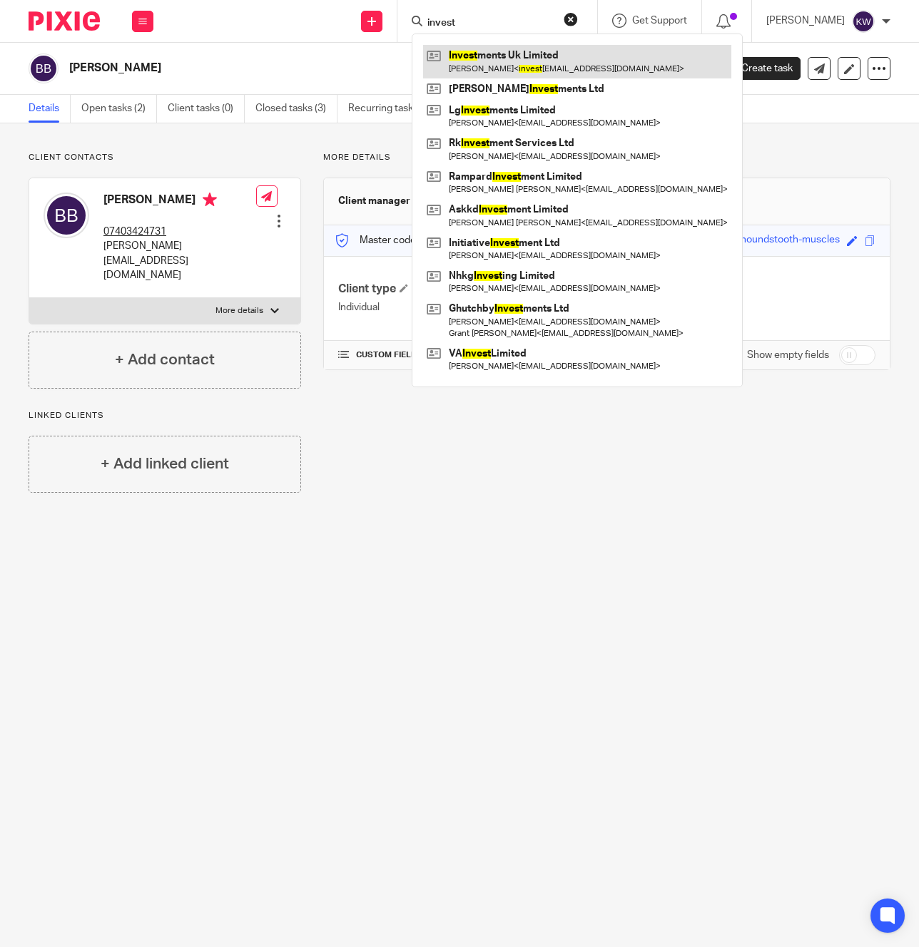
type input "invest"
click at [542, 70] on link at bounding box center [577, 61] width 308 height 33
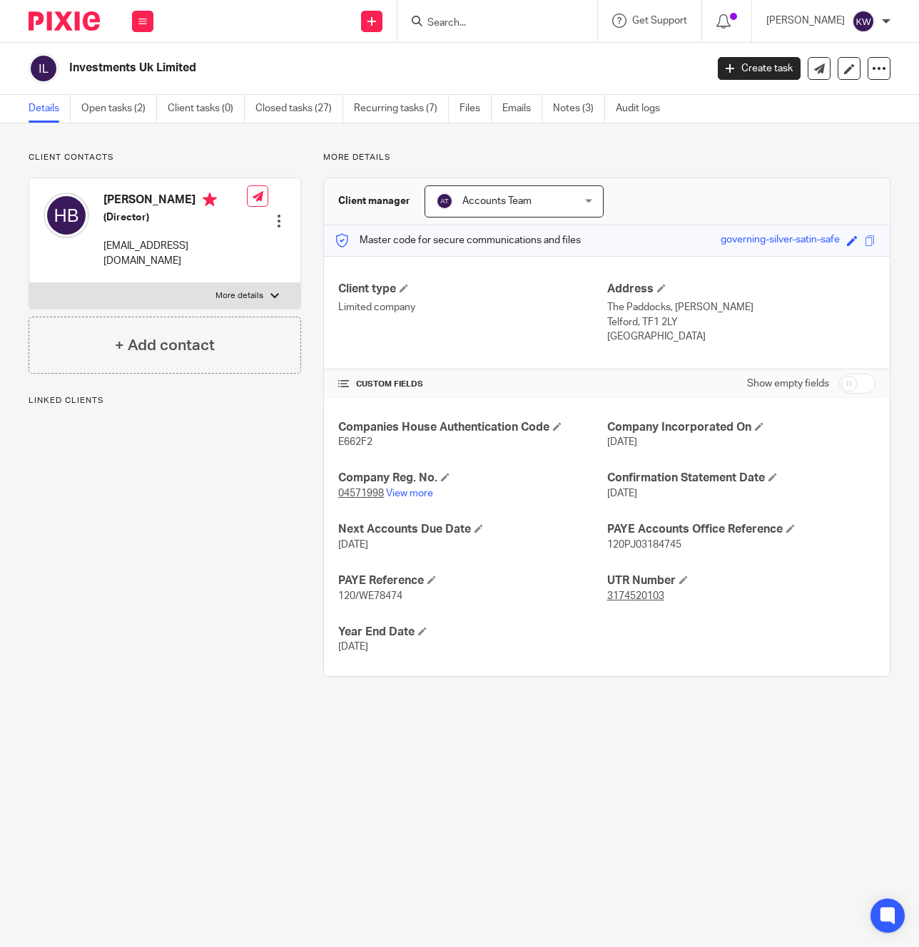
click at [166, 242] on p "[EMAIL_ADDRESS][DOMAIN_NAME]" at bounding box center [174, 253] width 143 height 29
copy div "[EMAIL_ADDRESS][DOMAIN_NAME]"
click at [495, 19] on input "Search" at bounding box center [490, 23] width 128 height 13
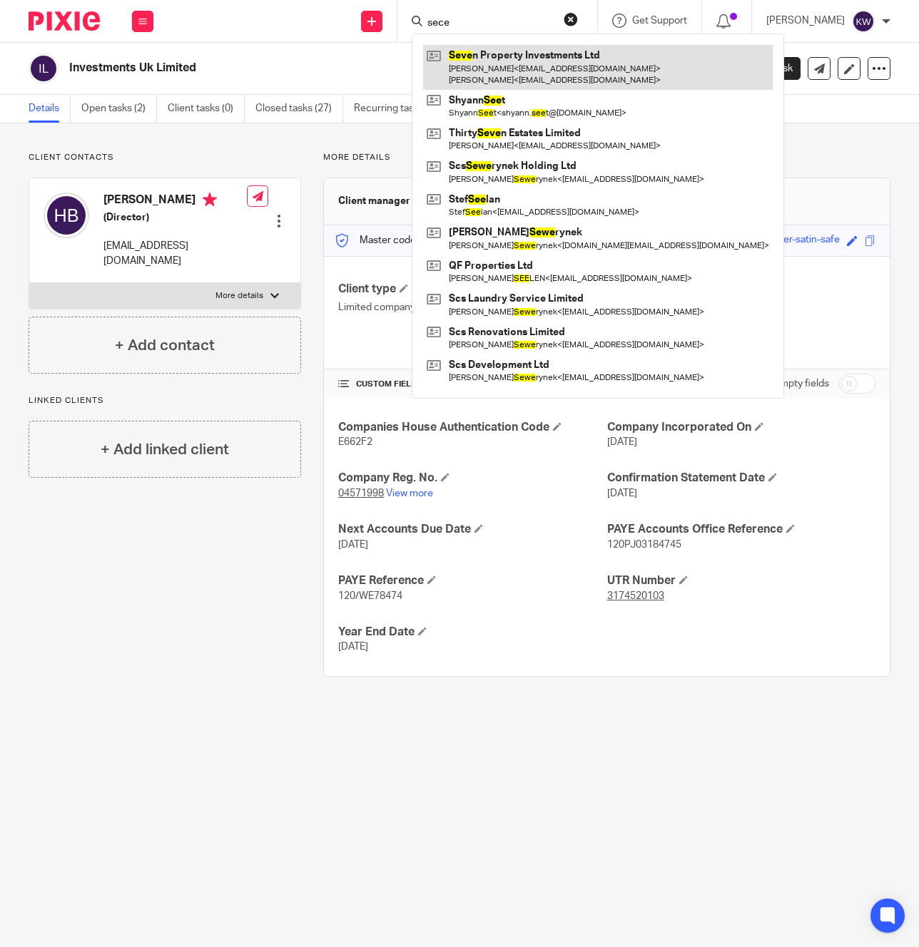
type input "sece"
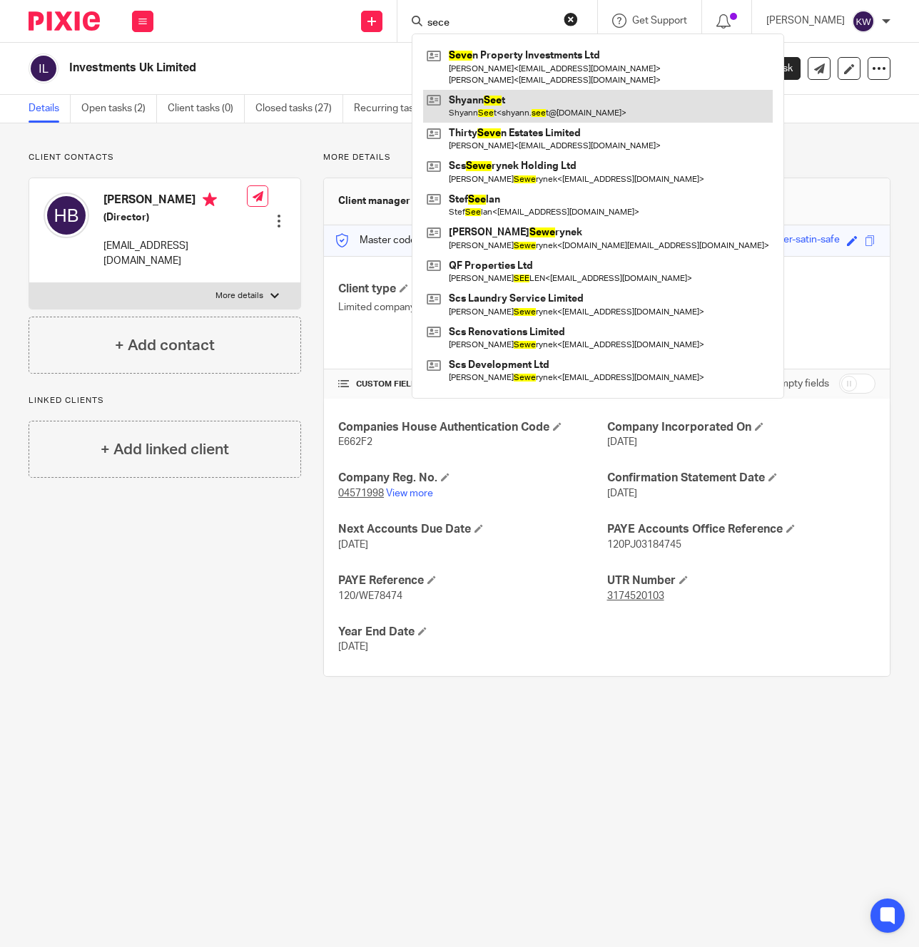
drag, startPoint x: 490, startPoint y: 62, endPoint x: 439, endPoint y: 96, distance: 61.1
click at [490, 63] on link at bounding box center [597, 67] width 349 height 44
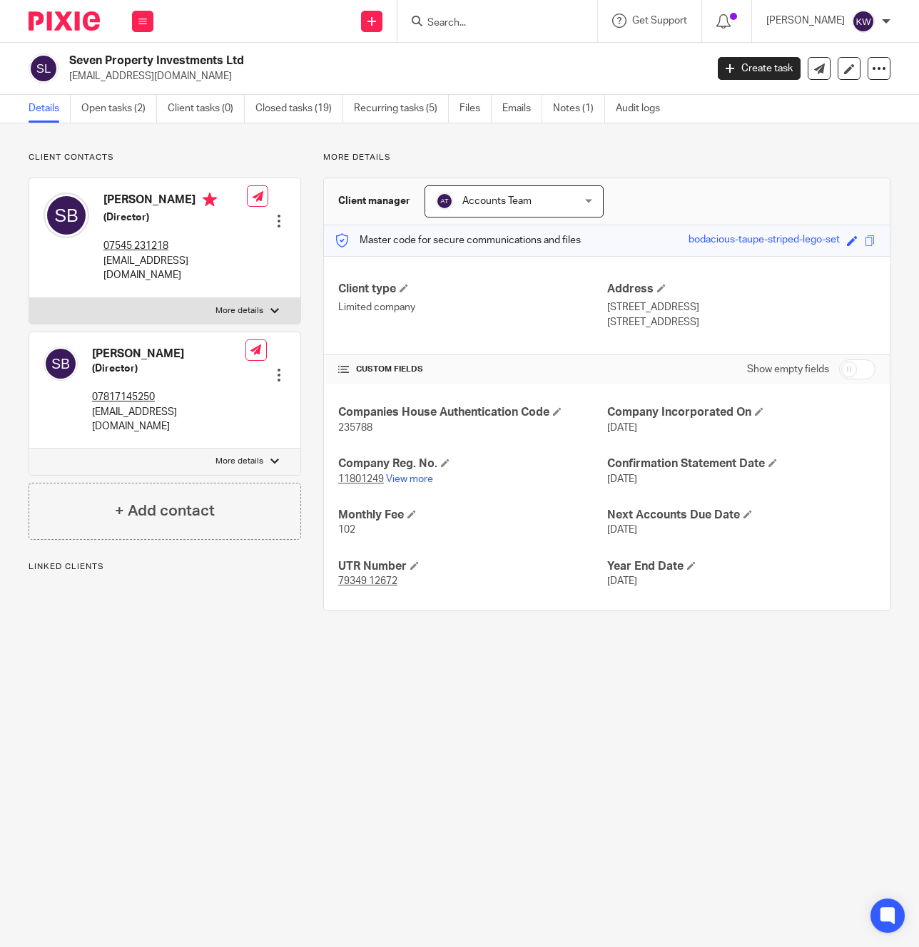
click at [141, 261] on p "[EMAIL_ADDRESS][DOMAIN_NAME]" at bounding box center [174, 268] width 143 height 29
click at [189, 161] on p "Client contacts" at bounding box center [165, 157] width 272 height 11
click at [190, 405] on p "[EMAIL_ADDRESS][DOMAIN_NAME]" at bounding box center [168, 419] width 153 height 29
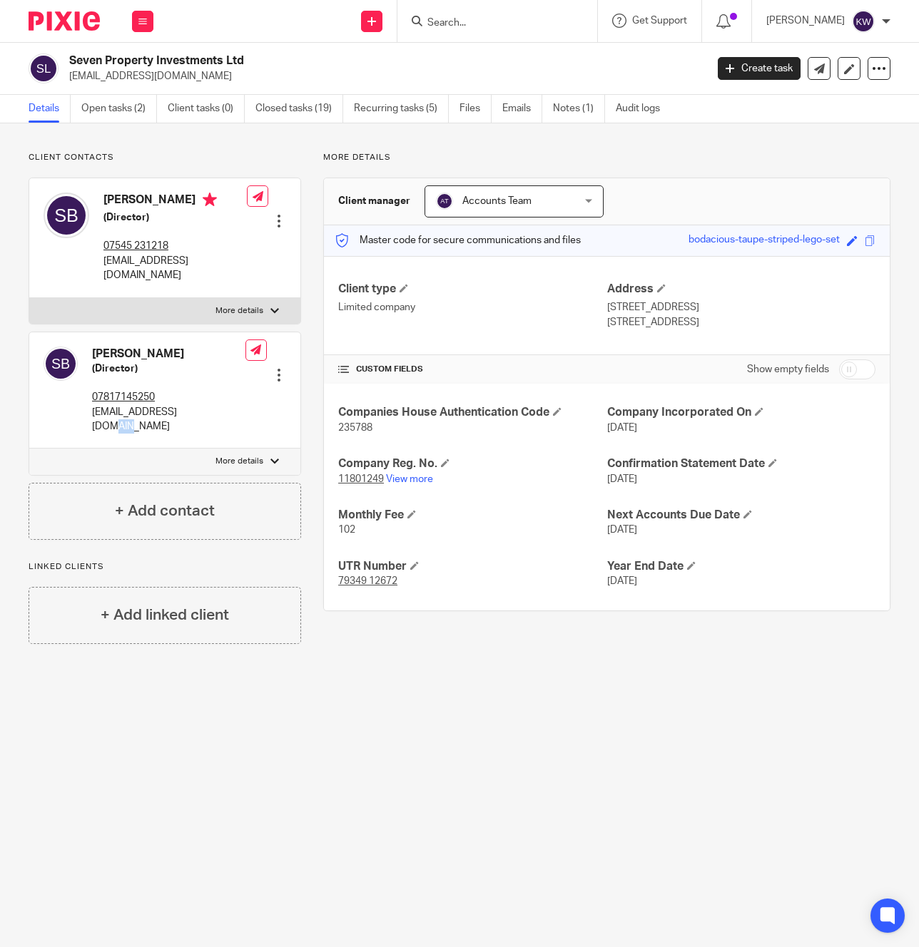
click at [190, 405] on p "sharon_s07@hotmail.com" at bounding box center [168, 419] width 153 height 29
copy div "sharon_s07@hotmail.com"
click at [220, 61] on h2 "Seven Property Investments Ltd" at bounding box center [319, 60] width 501 height 15
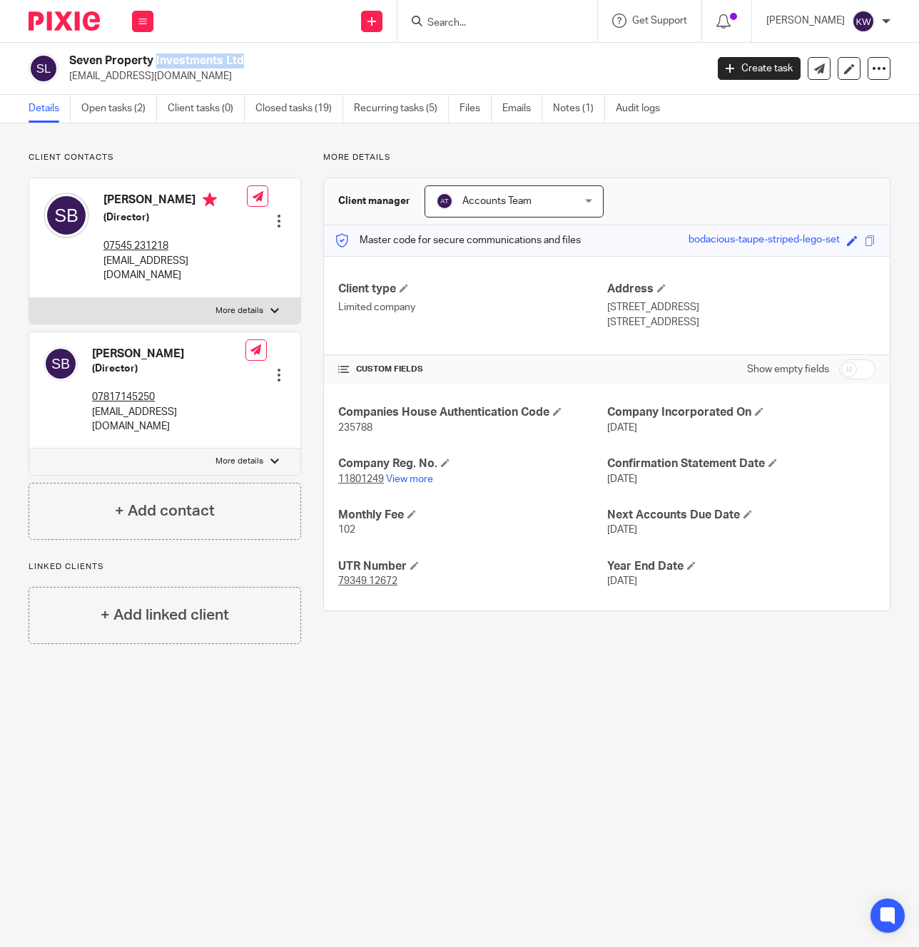
click at [220, 61] on h2 "Seven Property Investments Ltd" at bounding box center [319, 60] width 501 height 15
copy div "Seven Property Investments Ltd"
click at [140, 26] on button at bounding box center [142, 21] width 21 height 21
click at [135, 131] on link "Team" at bounding box center [135, 129] width 24 height 10
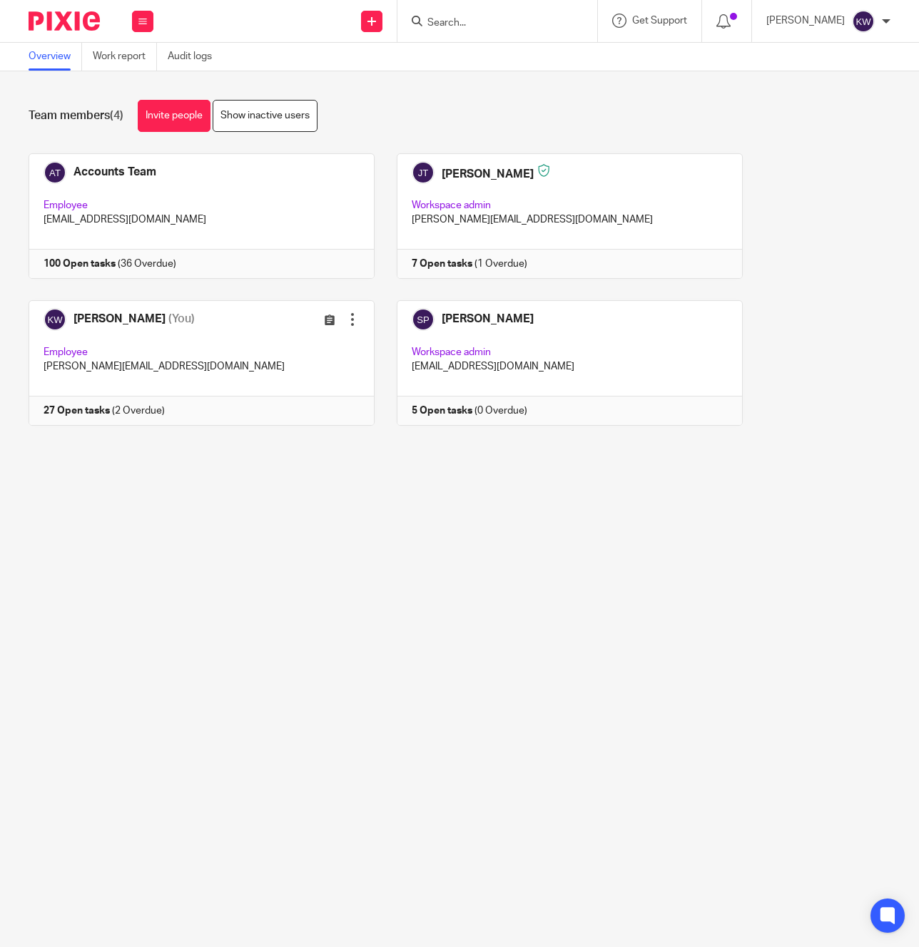
click at [518, 29] on form at bounding box center [502, 21] width 152 height 18
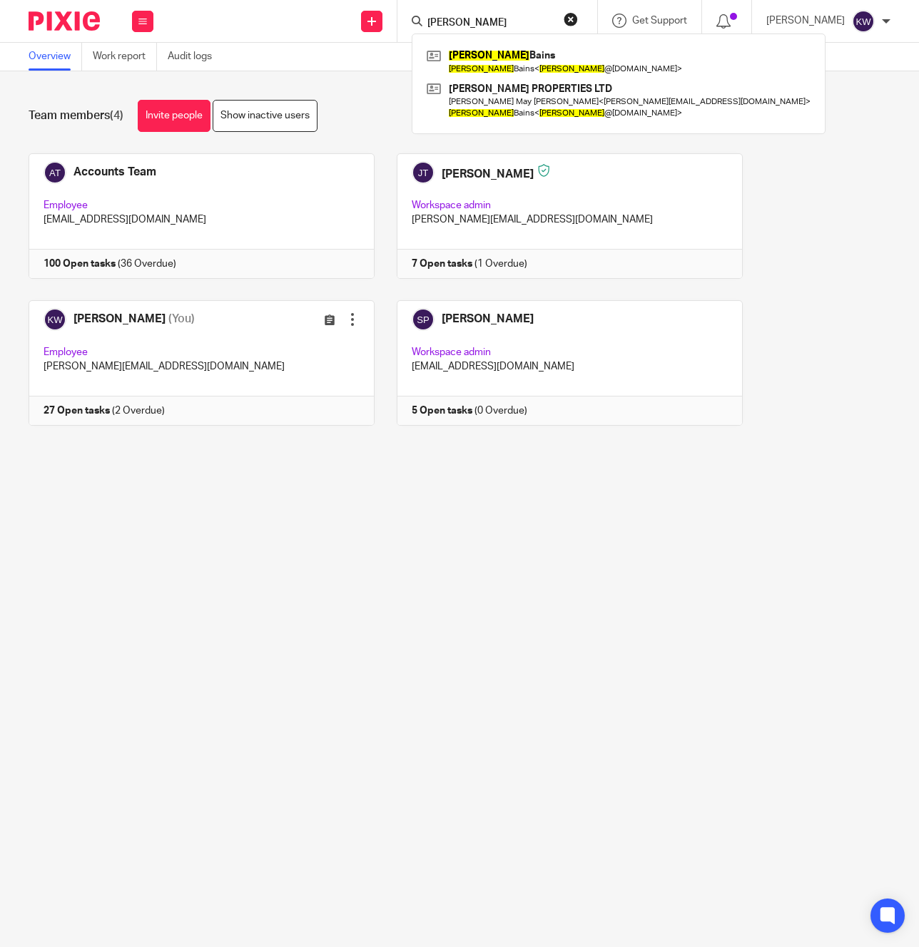
click at [490, 22] on input "[PERSON_NAME]" at bounding box center [490, 23] width 128 height 13
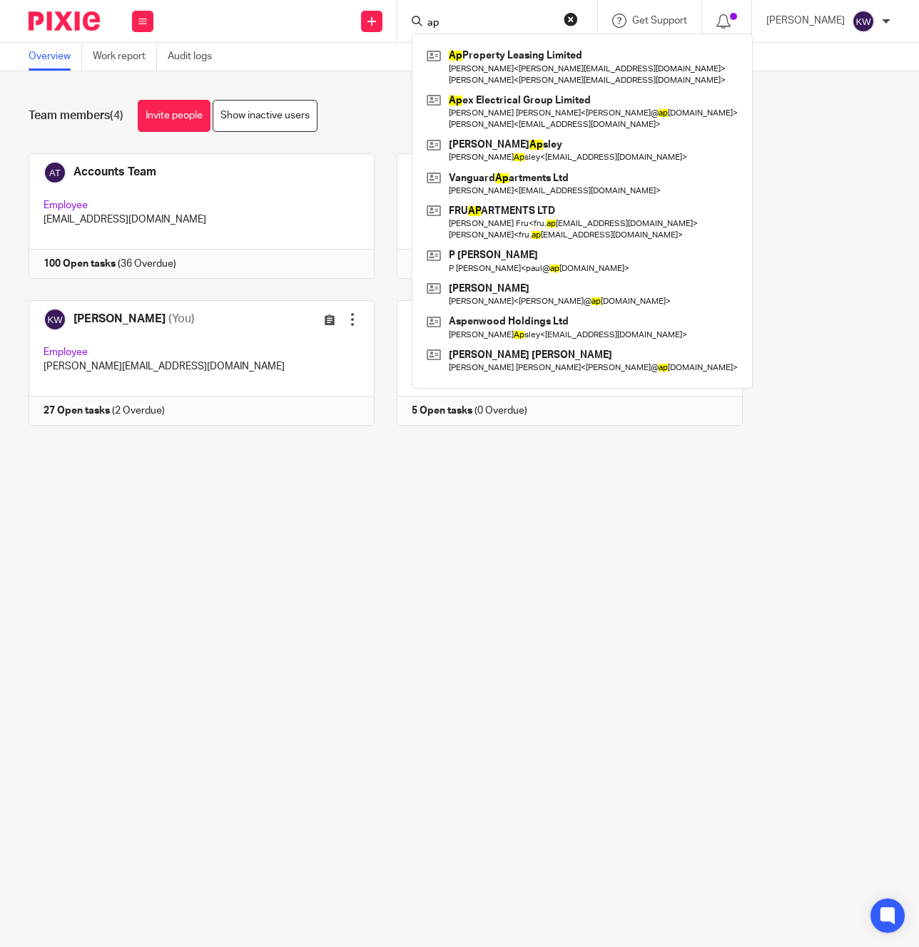
type input "ap"
click at [553, 633] on main "Overview Work report Audit logs Team members (4) Invite people Show inactive us…" at bounding box center [459, 473] width 919 height 947
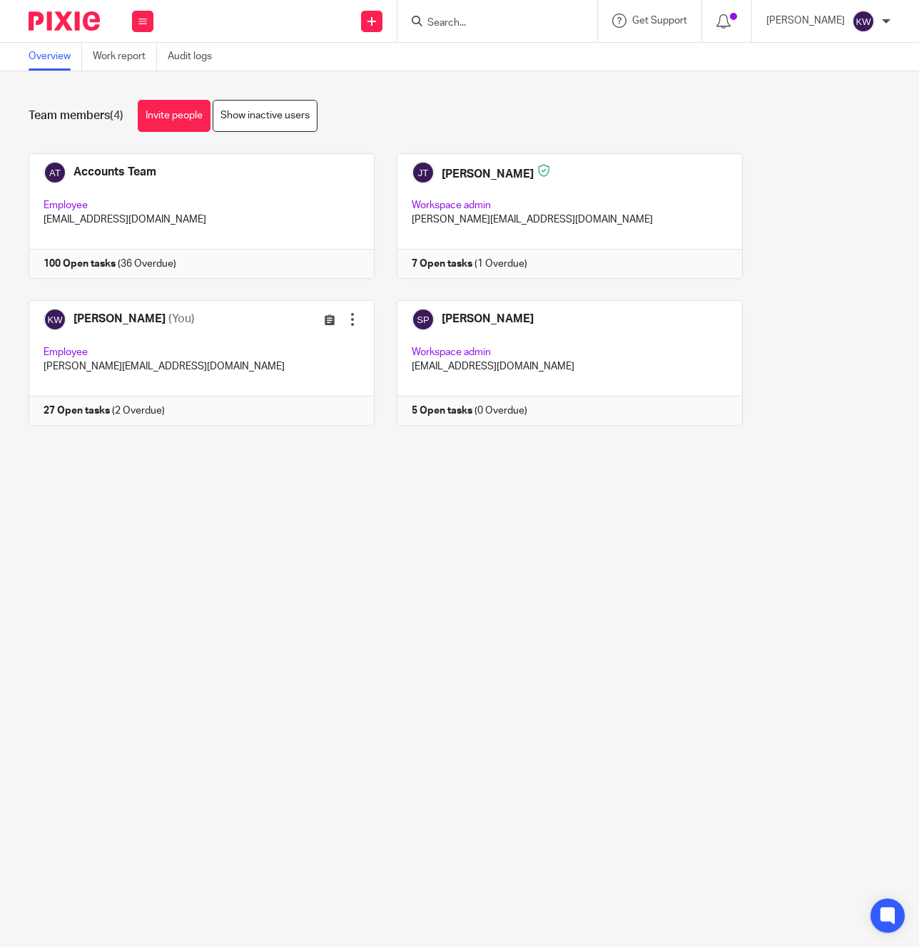
click at [564, 614] on main "Overview Work report Audit logs Team members (4) Invite people Show inactive us…" at bounding box center [459, 473] width 919 height 947
